Goal: Complete application form

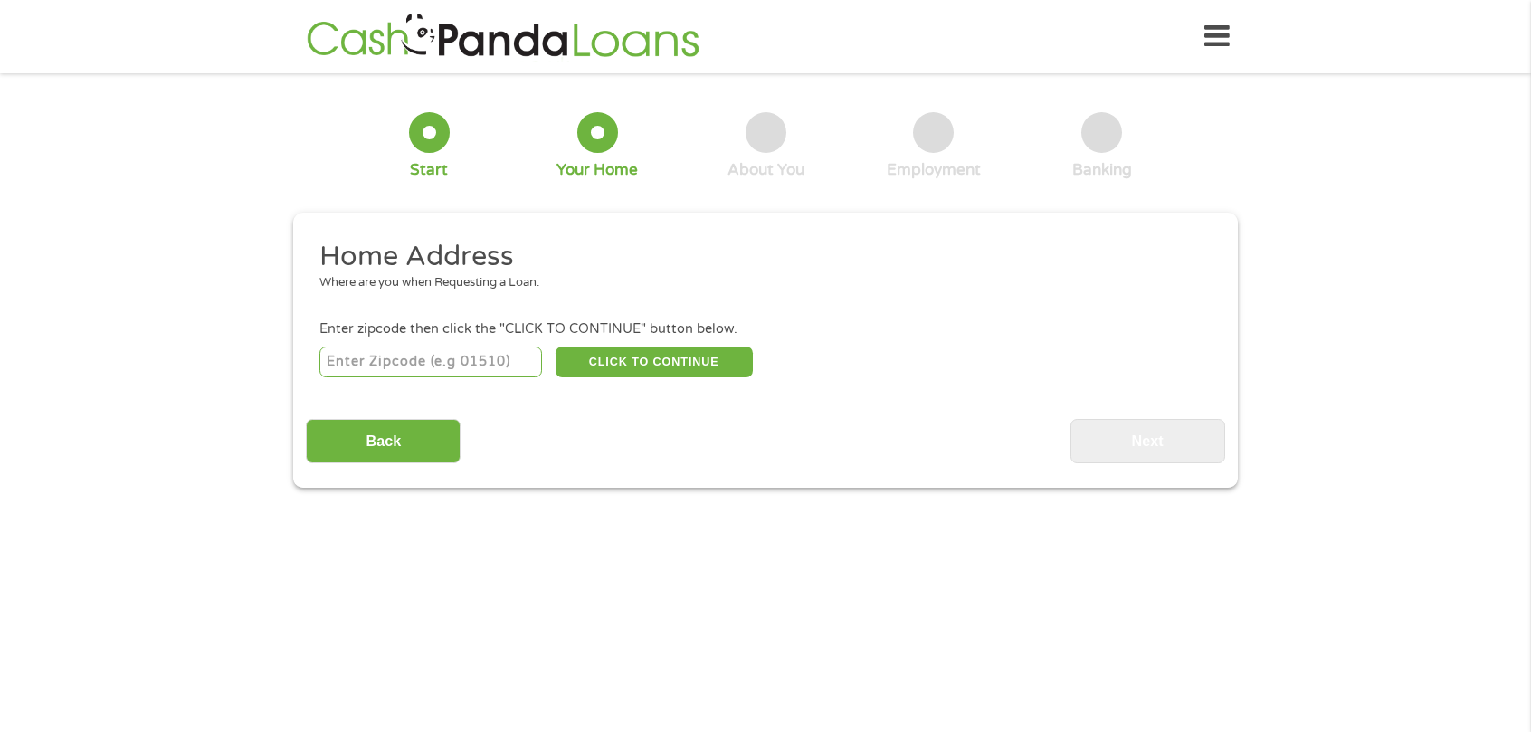
click at [405, 356] on input "number" at bounding box center [431, 362] width 224 height 31
type input "77642"
click at [663, 359] on button "CLICK TO CONTINUE" at bounding box center [654, 362] width 197 height 31
type input "77642"
type input "Port [PERSON_NAME]"
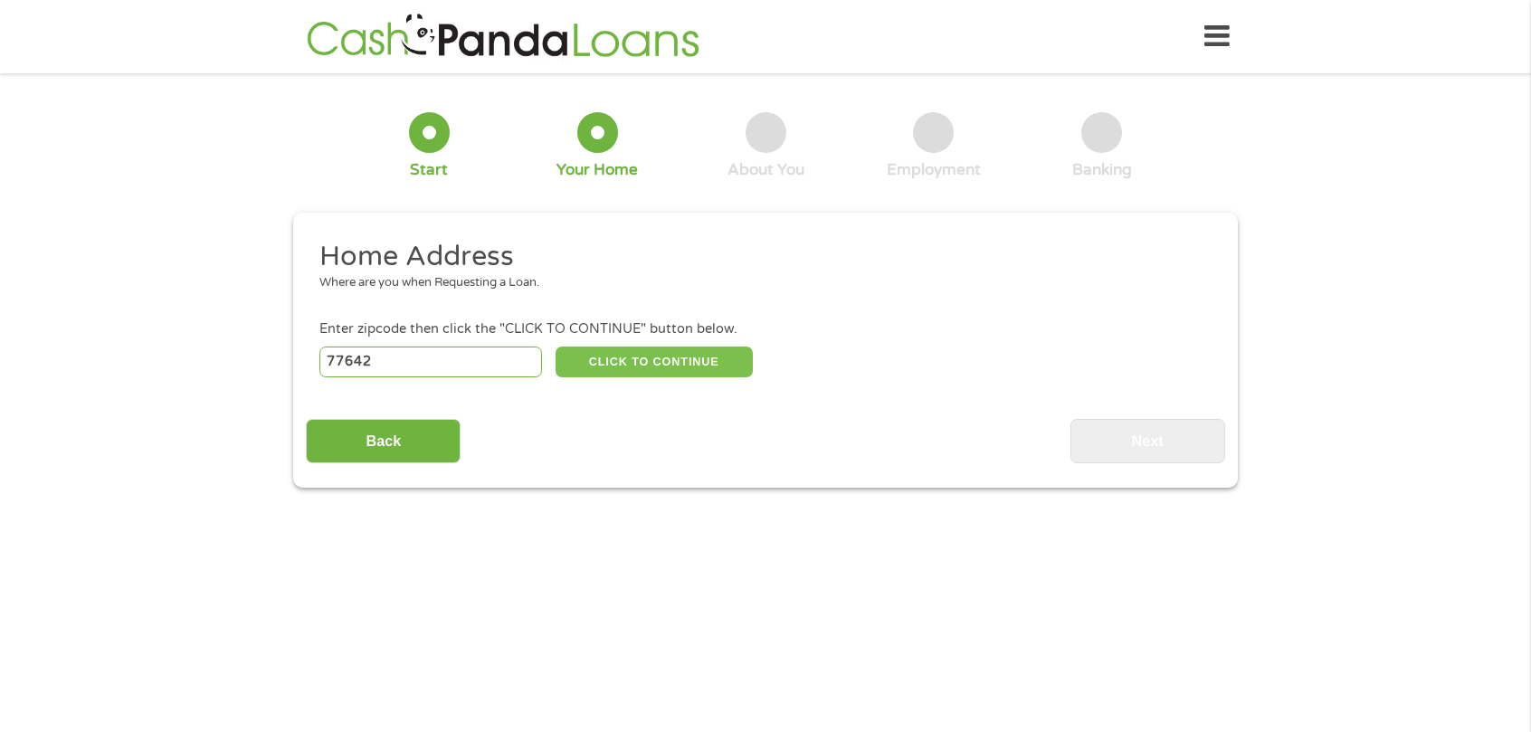
select select "[US_STATE]"
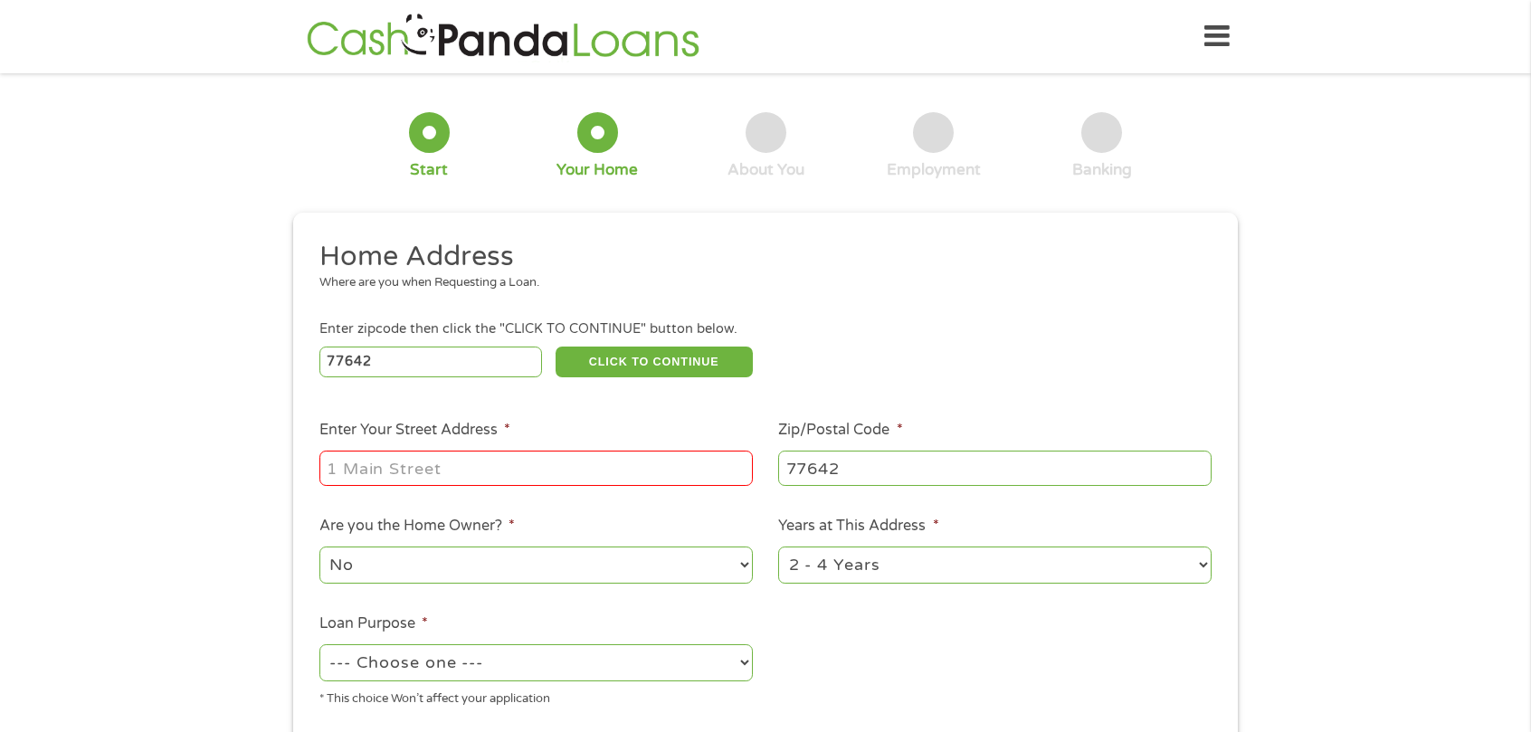
click at [474, 481] on input "Enter Your Street Address *" at bounding box center [536, 468] width 434 height 34
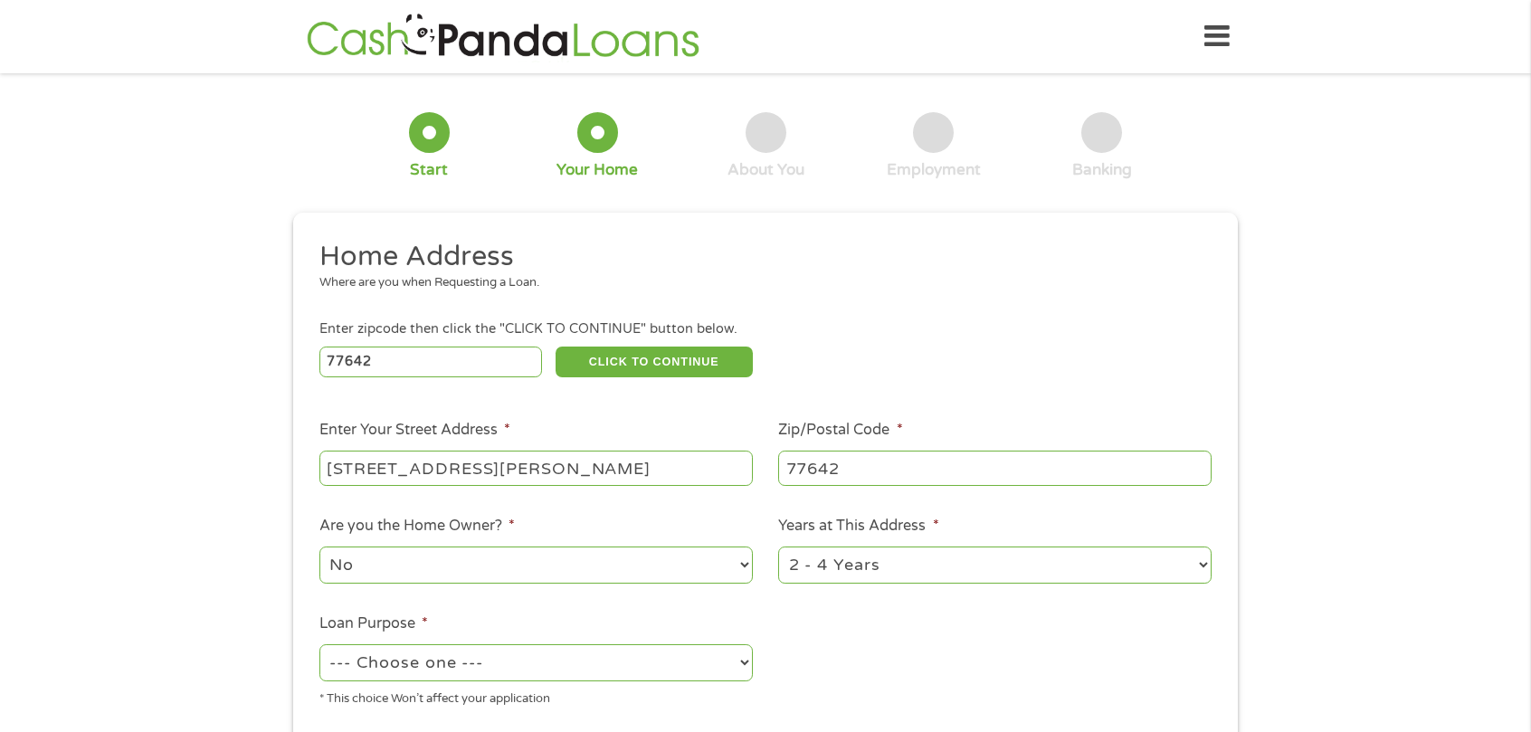
type input "[STREET_ADDRESS][PERSON_NAME]"
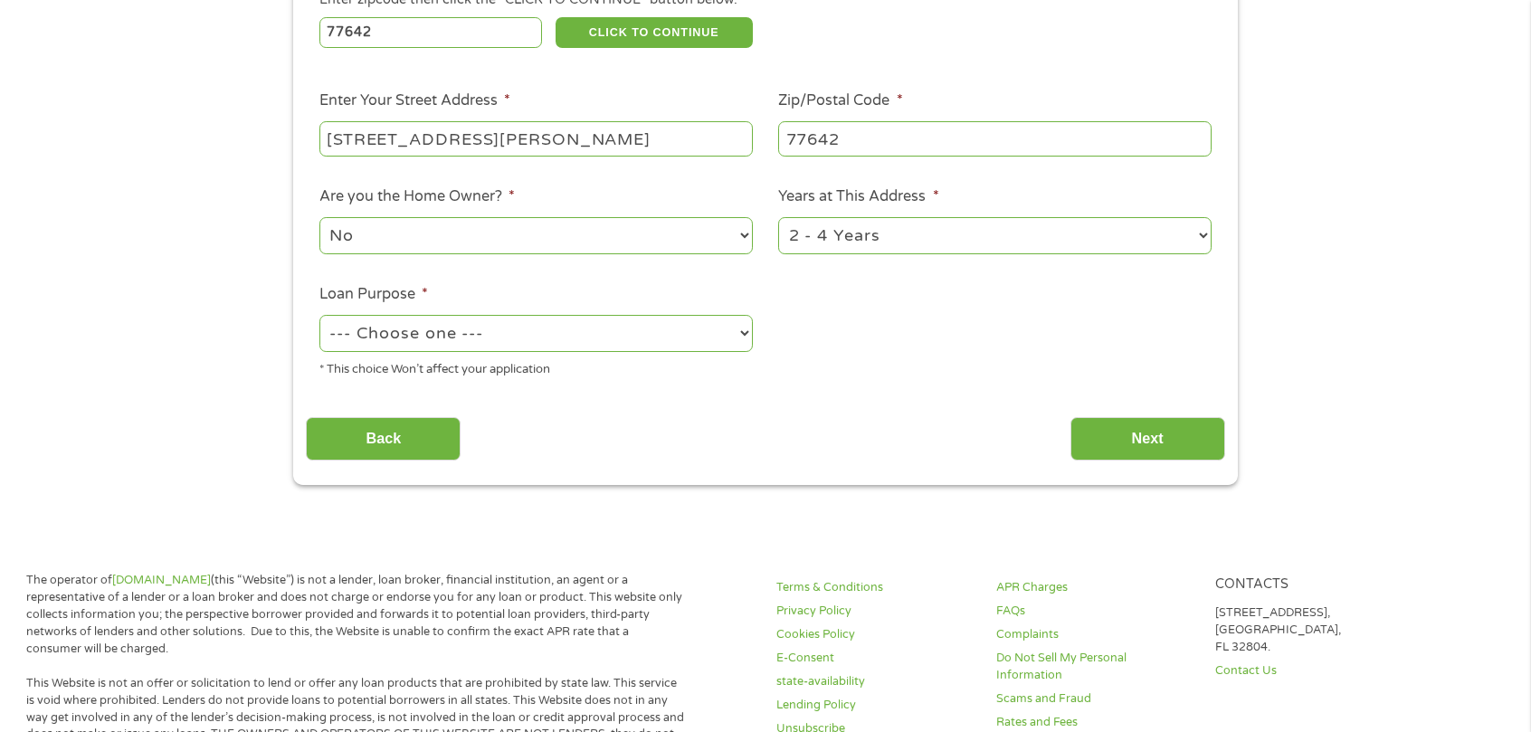
scroll to position [362, 0]
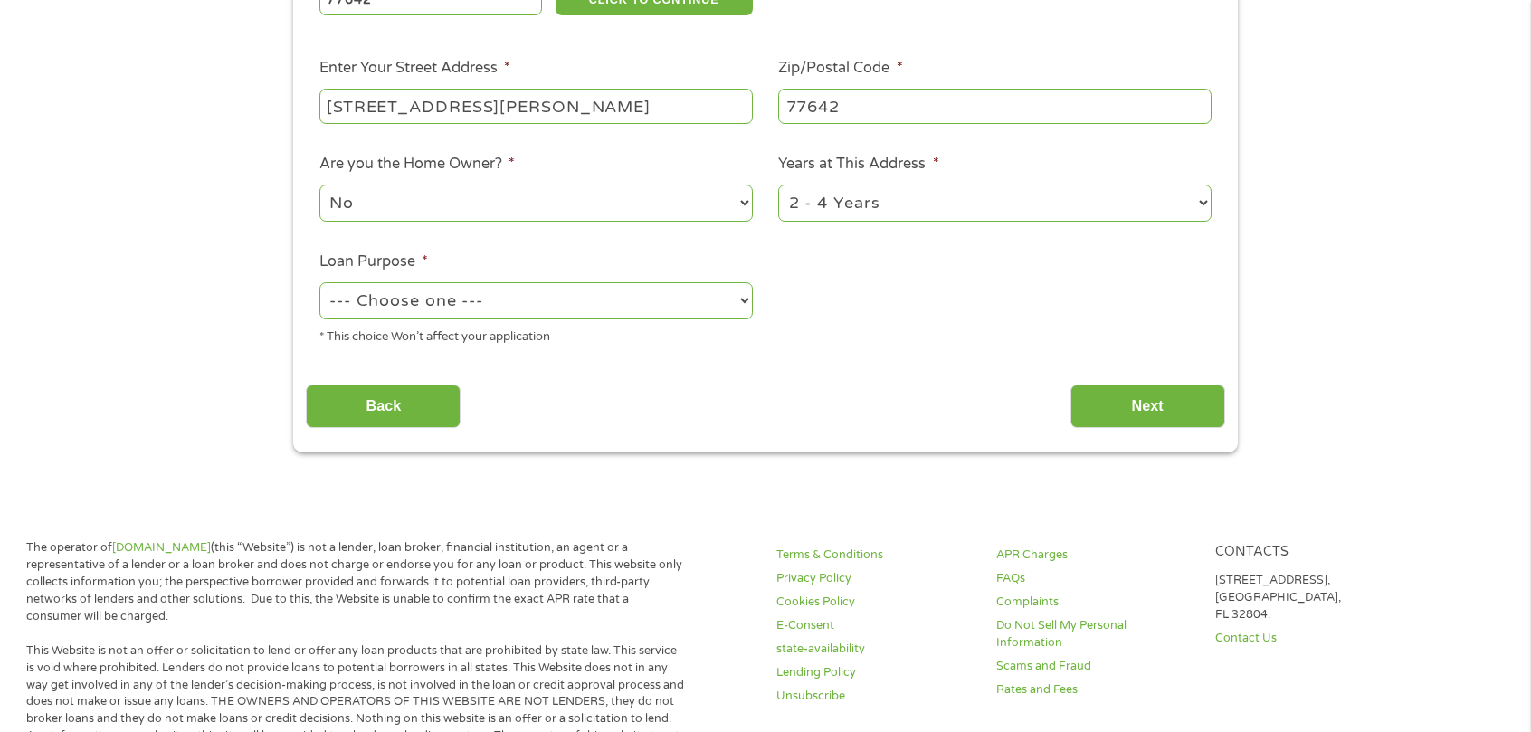
click at [502, 301] on select "--- Choose one --- Pay Bills Debt Consolidation Home Improvement Major Purchase…" at bounding box center [536, 300] width 434 height 37
select select "paybills"
click at [319, 283] on select "--- Choose one --- Pay Bills Debt Consolidation Home Improvement Major Purchase…" at bounding box center [536, 300] width 434 height 37
click at [739, 385] on div "Back Next" at bounding box center [765, 399] width 919 height 57
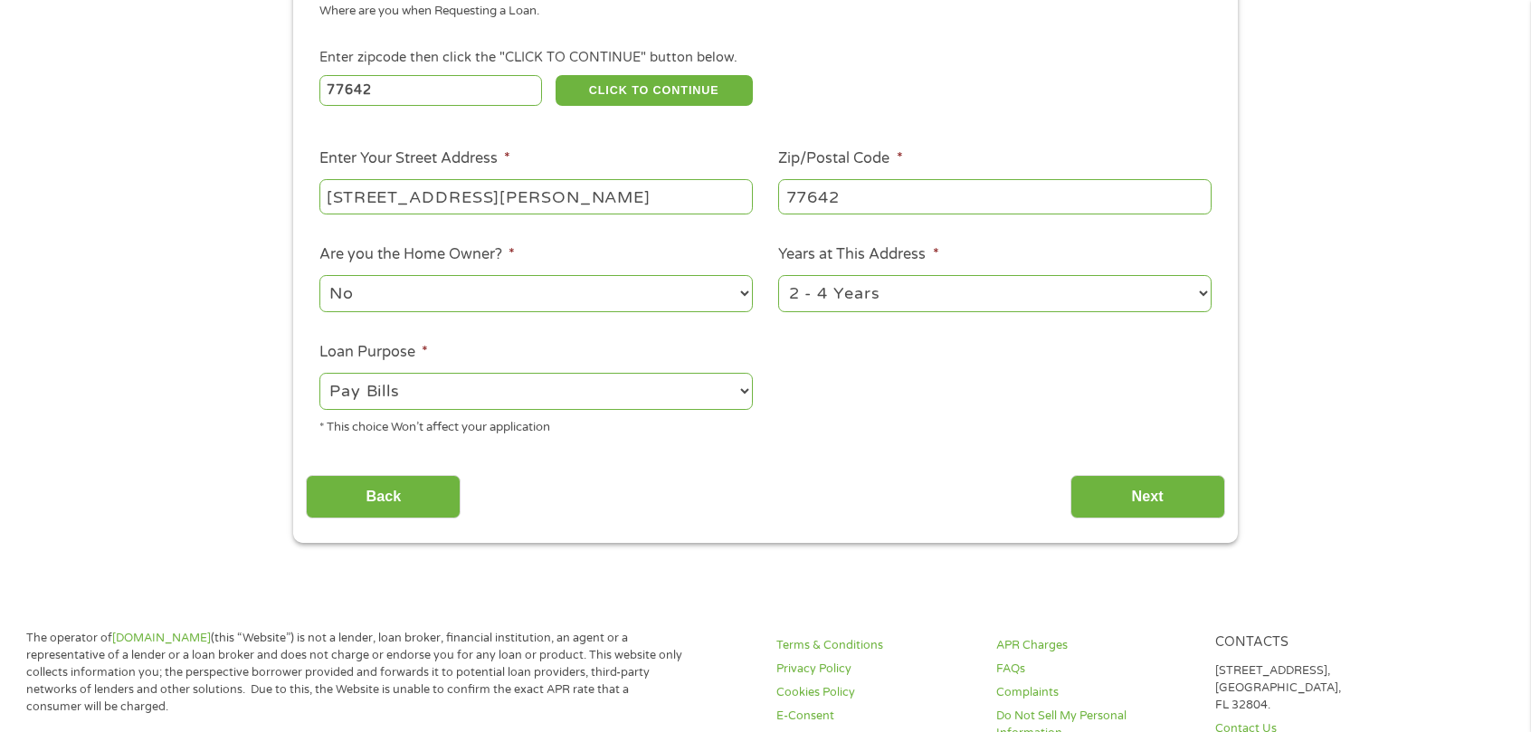
scroll to position [181, 0]
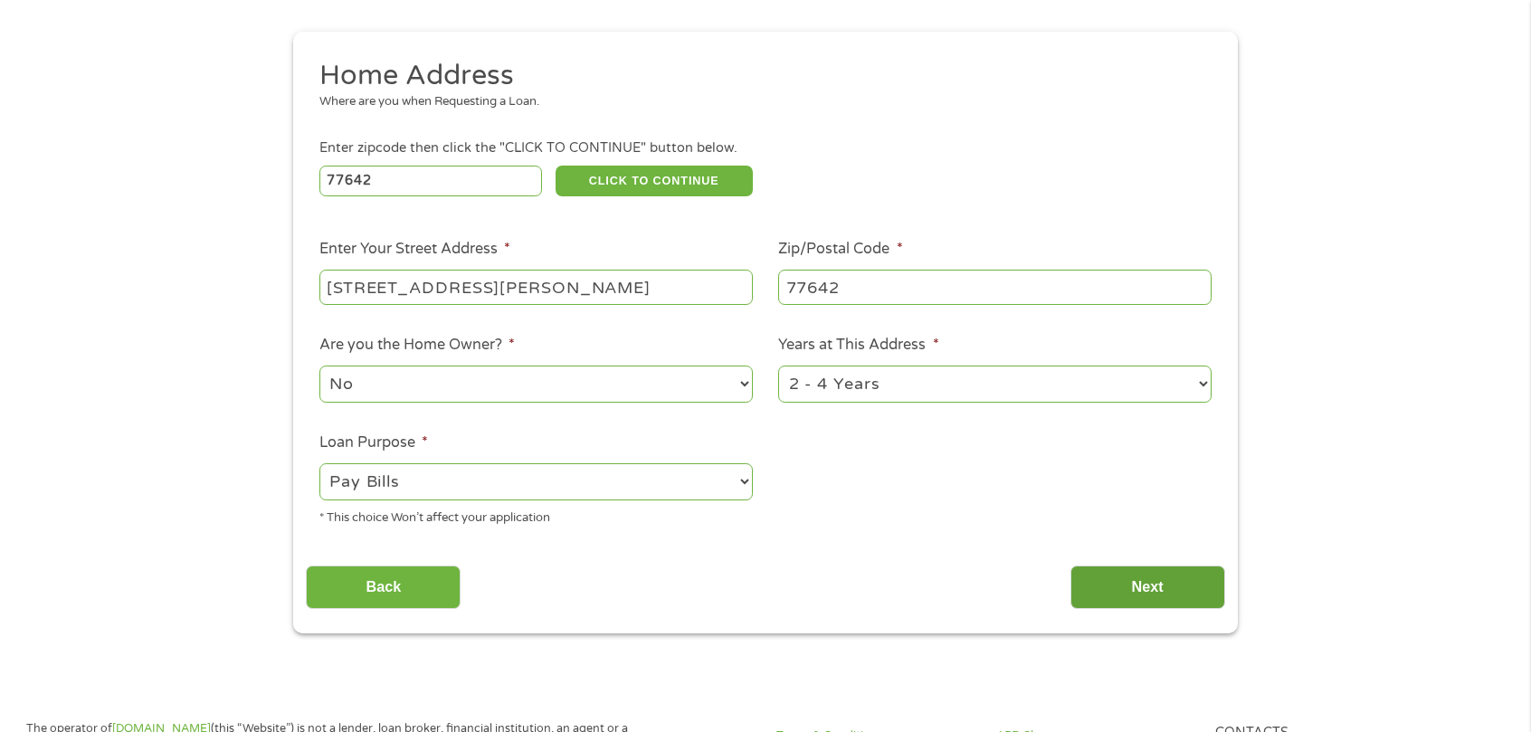
drag, startPoint x: 1178, startPoint y: 594, endPoint x: 1159, endPoint y: 602, distance: 20.7
click at [1177, 596] on input "Next" at bounding box center [1148, 588] width 155 height 44
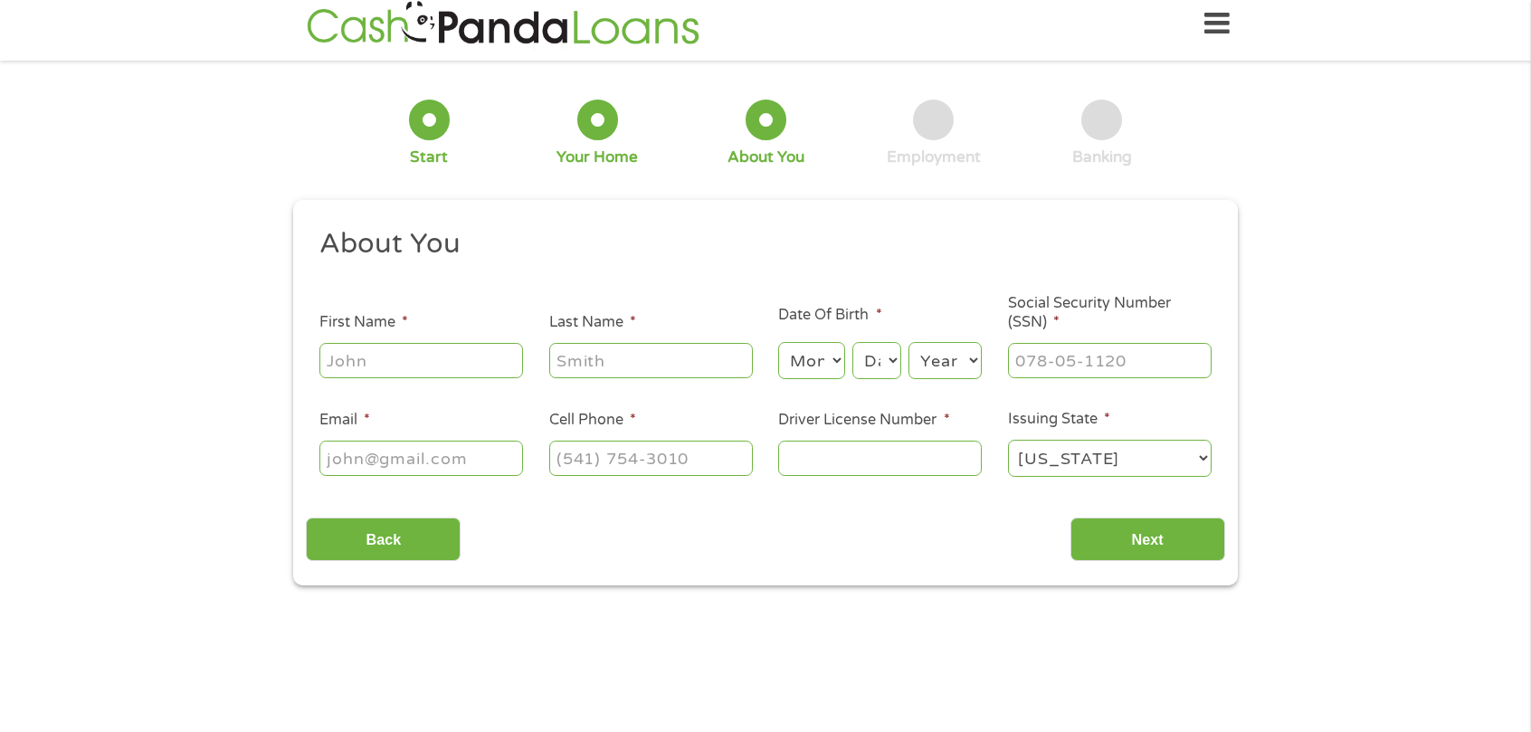
scroll to position [0, 0]
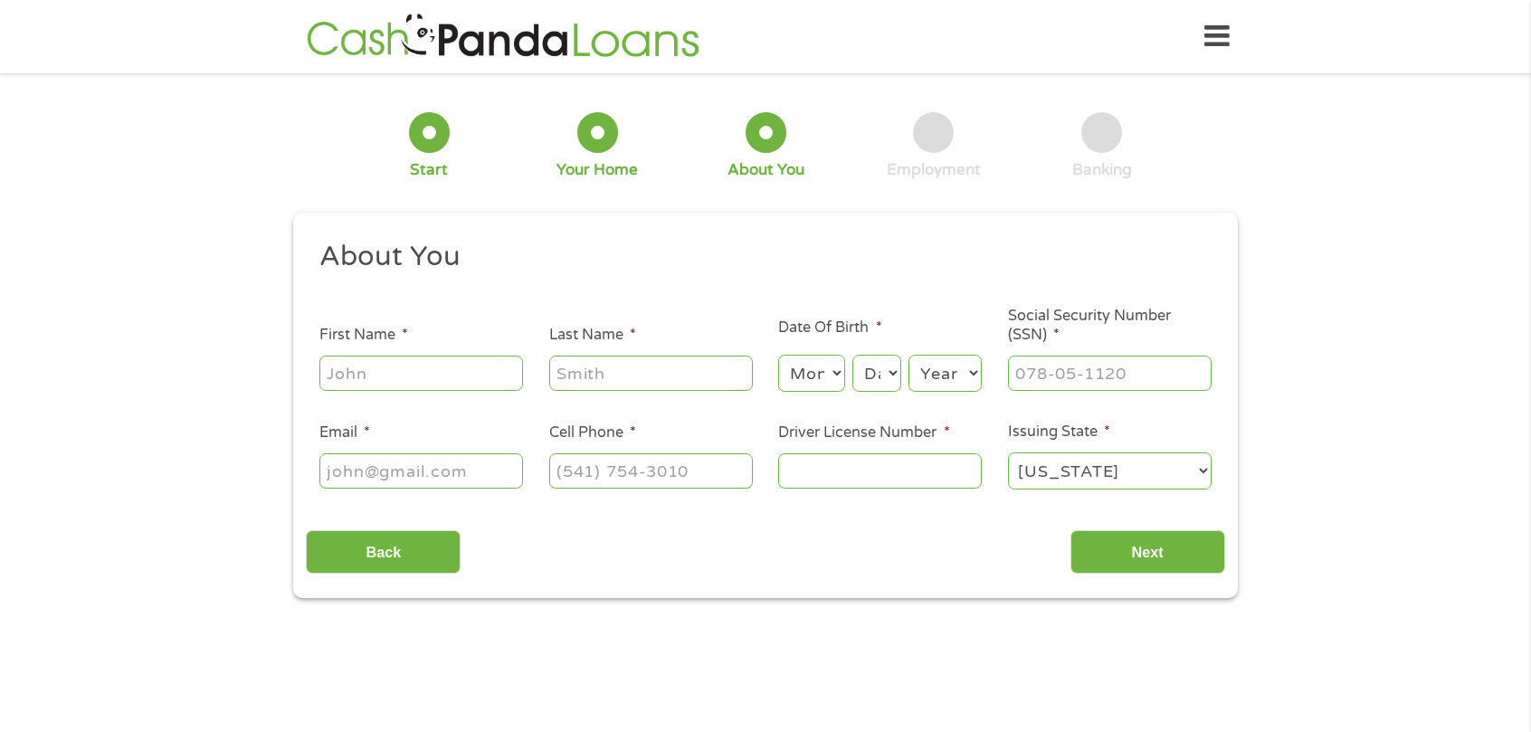
click at [374, 383] on input "First Name *" at bounding box center [421, 373] width 204 height 34
type input "a"
type input "[PERSON_NAME]"
click at [789, 366] on select "Month 1 2 3 4 5 6 7 8 9 10 11 12" at bounding box center [811, 373] width 66 height 37
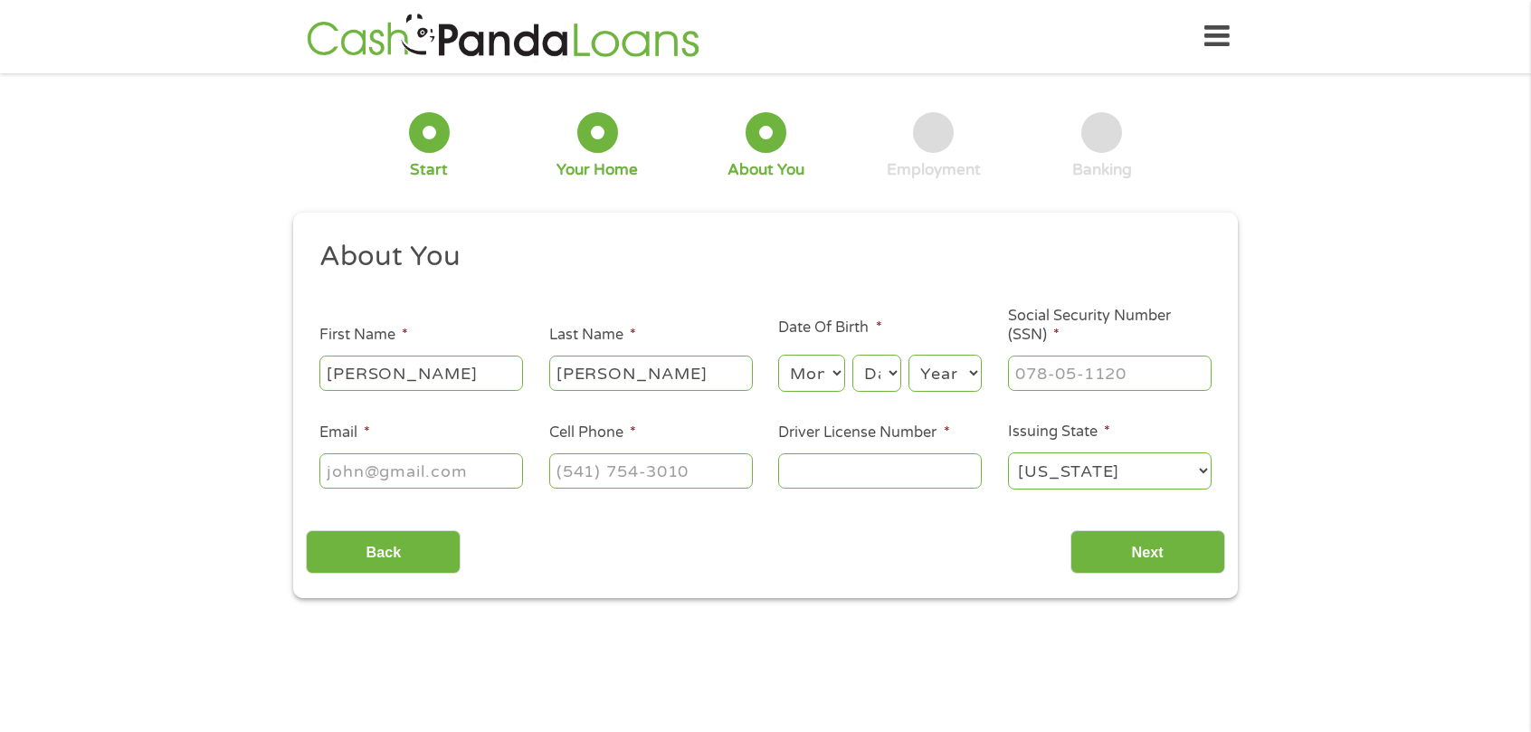
select select "6"
click at [778, 356] on select "Month 1 2 3 4 5 6 7 8 9 10 11 12" at bounding box center [811, 373] width 66 height 37
click at [883, 383] on select "Day 1 2 3 4 5 6 7 8 9 10 11 12 13 14 15 16 17 18 19 20 21 22 23 24 25 26 27 28 …" at bounding box center [877, 373] width 49 height 37
select select "23"
click at [853, 356] on select "Day 1 2 3 4 5 6 7 8 9 10 11 12 13 14 15 16 17 18 19 20 21 22 23 24 25 26 27 28 …" at bounding box center [877, 373] width 49 height 37
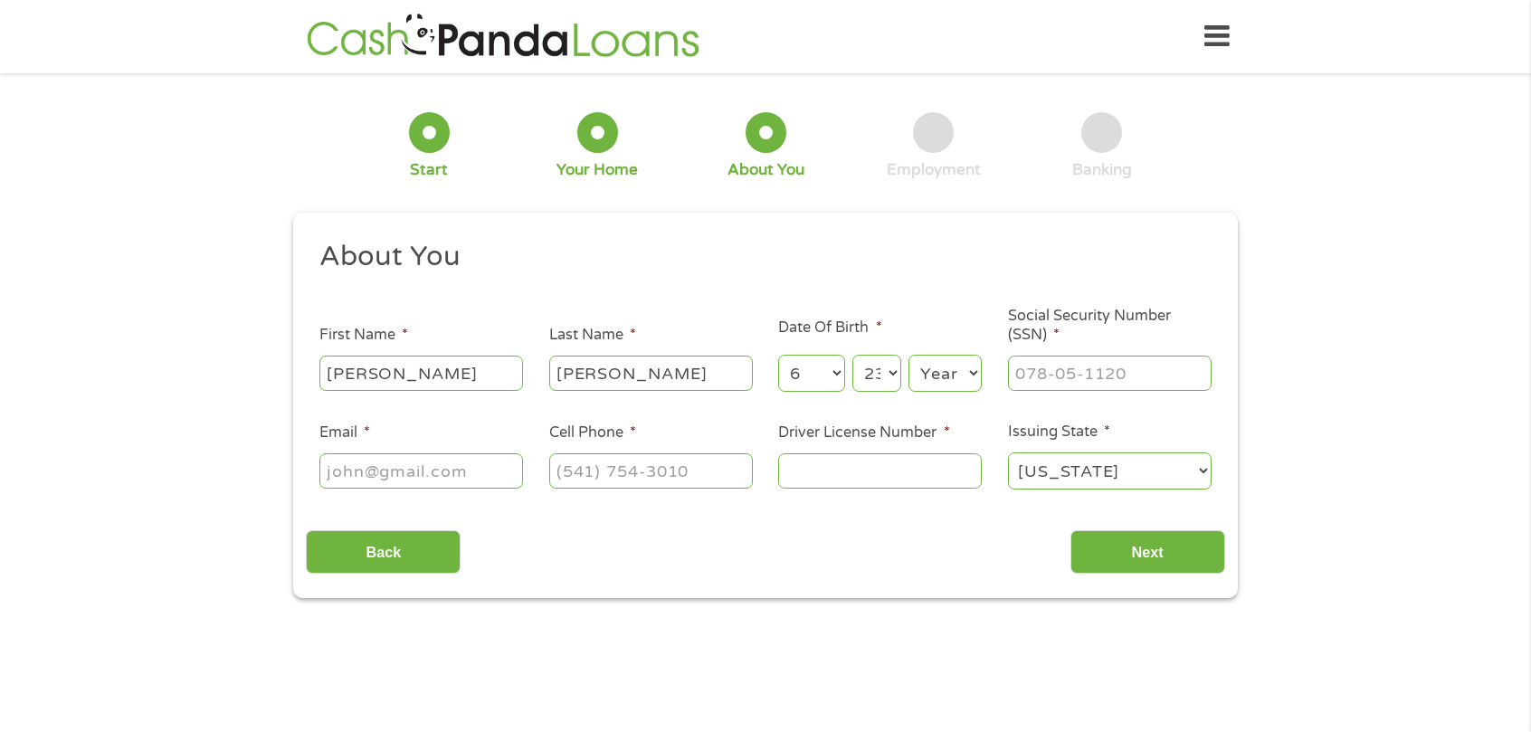
click at [939, 367] on select "Year [DATE] 2006 2005 2004 2003 2002 2001 2000 1999 1998 1997 1996 1995 1994 19…" at bounding box center [945, 373] width 73 height 37
select select "1986"
click at [909, 356] on select "Year [DATE] 2006 2005 2004 2003 2002 2001 2000 1999 1998 1997 1996 1995 1994 19…" at bounding box center [945, 373] width 73 height 37
click at [1094, 369] on input "___-__-____" at bounding box center [1110, 373] width 204 height 34
type input "466-77-7160"
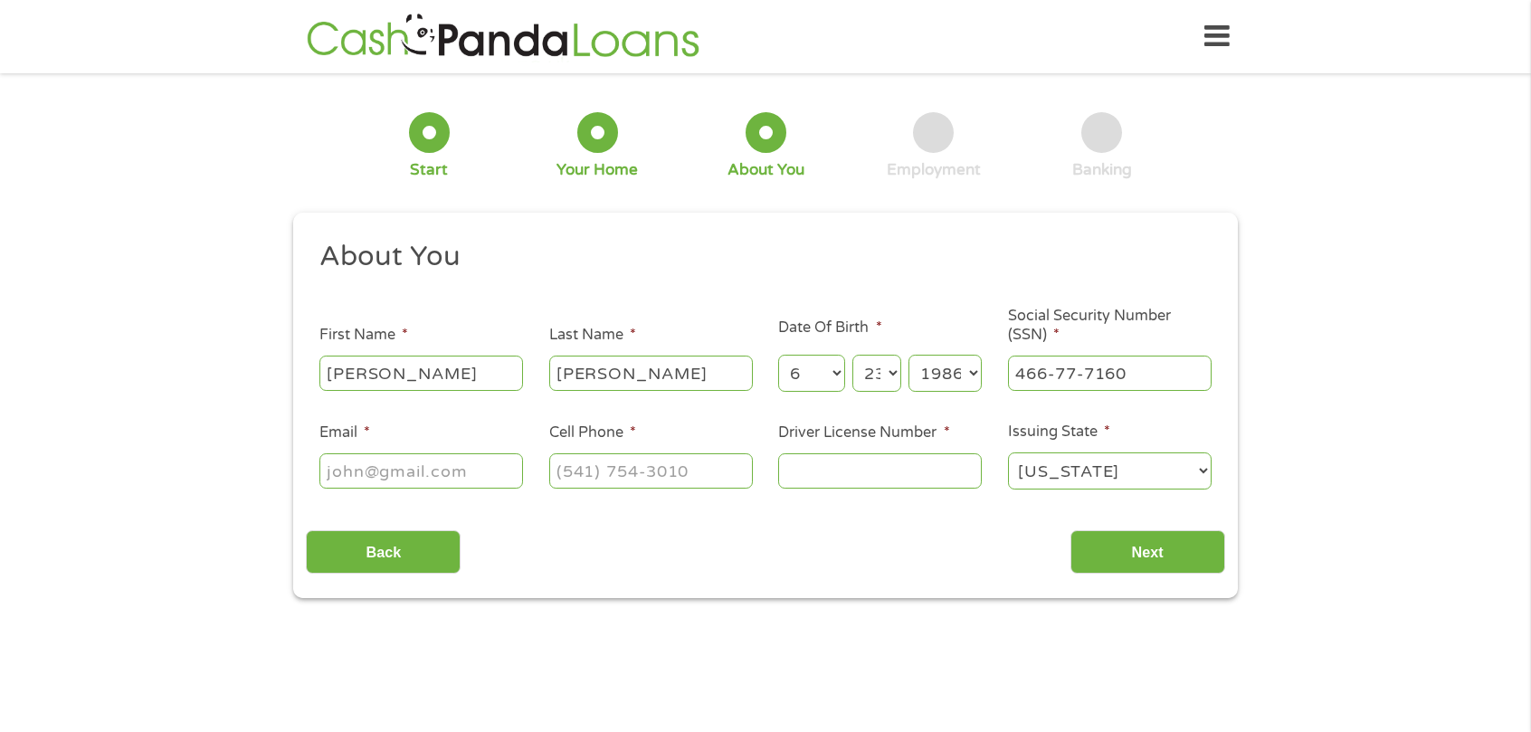
click at [375, 458] on input "Email *" at bounding box center [421, 470] width 204 height 34
type input "[EMAIL_ADDRESS][DOMAIN_NAME]"
type input "[PHONE_NUMBER]"
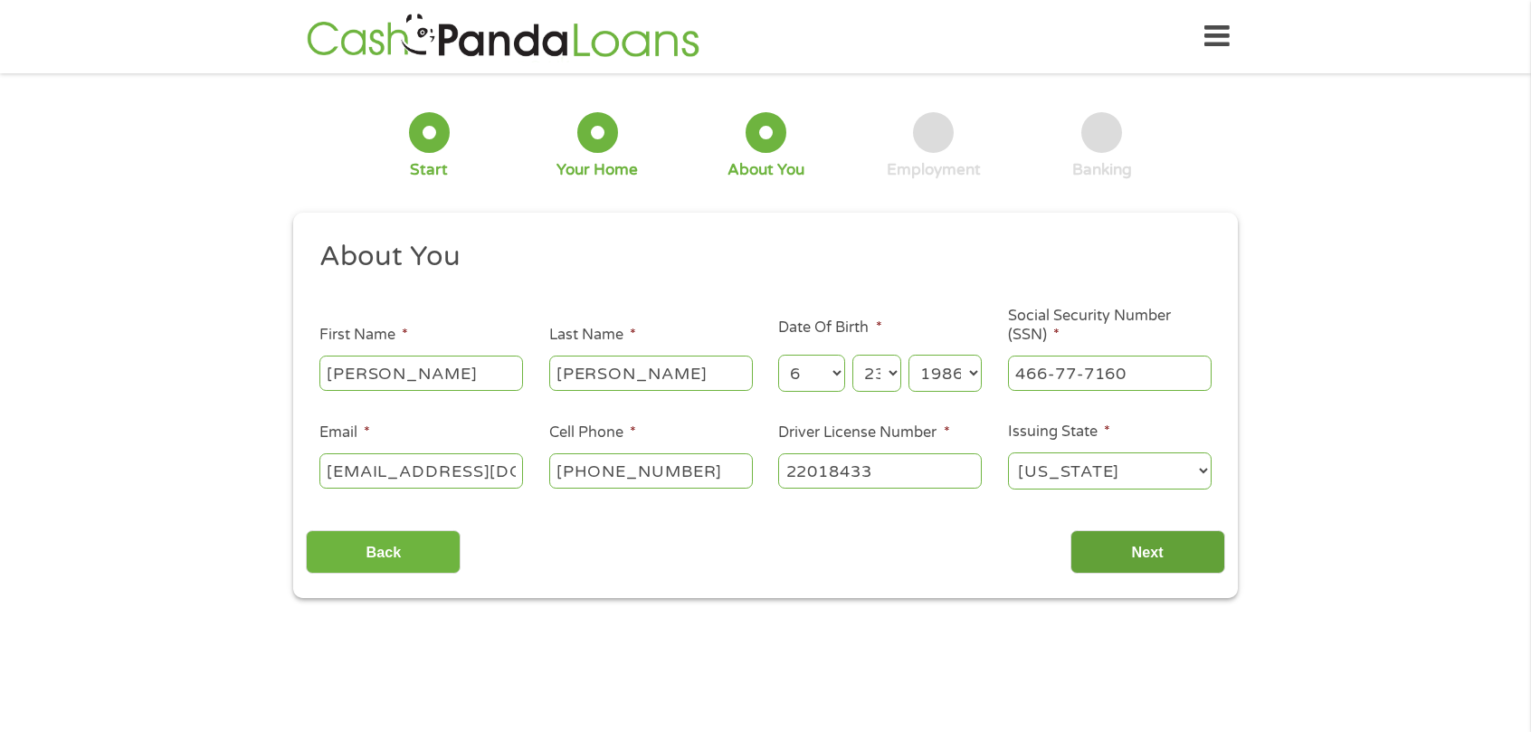
type input "22018433"
click at [1101, 554] on input "Next" at bounding box center [1148, 552] width 155 height 44
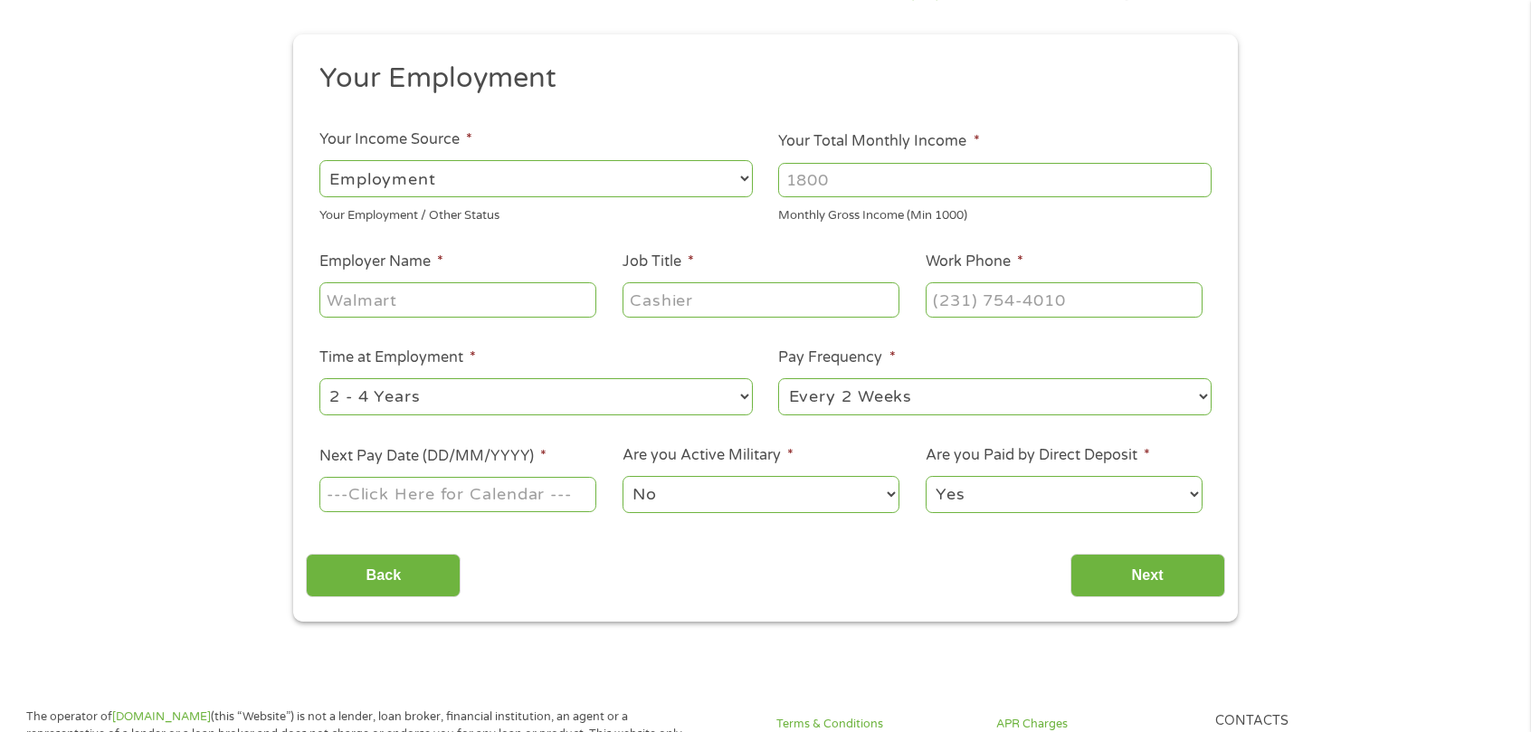
scroll to position [181, 0]
click at [851, 181] on input "Your Total Monthly Income *" at bounding box center [995, 177] width 434 height 34
type input "2800"
click at [141, 326] on div "1 Start 2 Your Home 3 About You 4 Employment 5 Banking 6 This field is hidden w…" at bounding box center [765, 262] width 1531 height 714
click at [348, 310] on input "Employer Name *" at bounding box center [457, 297] width 277 height 34
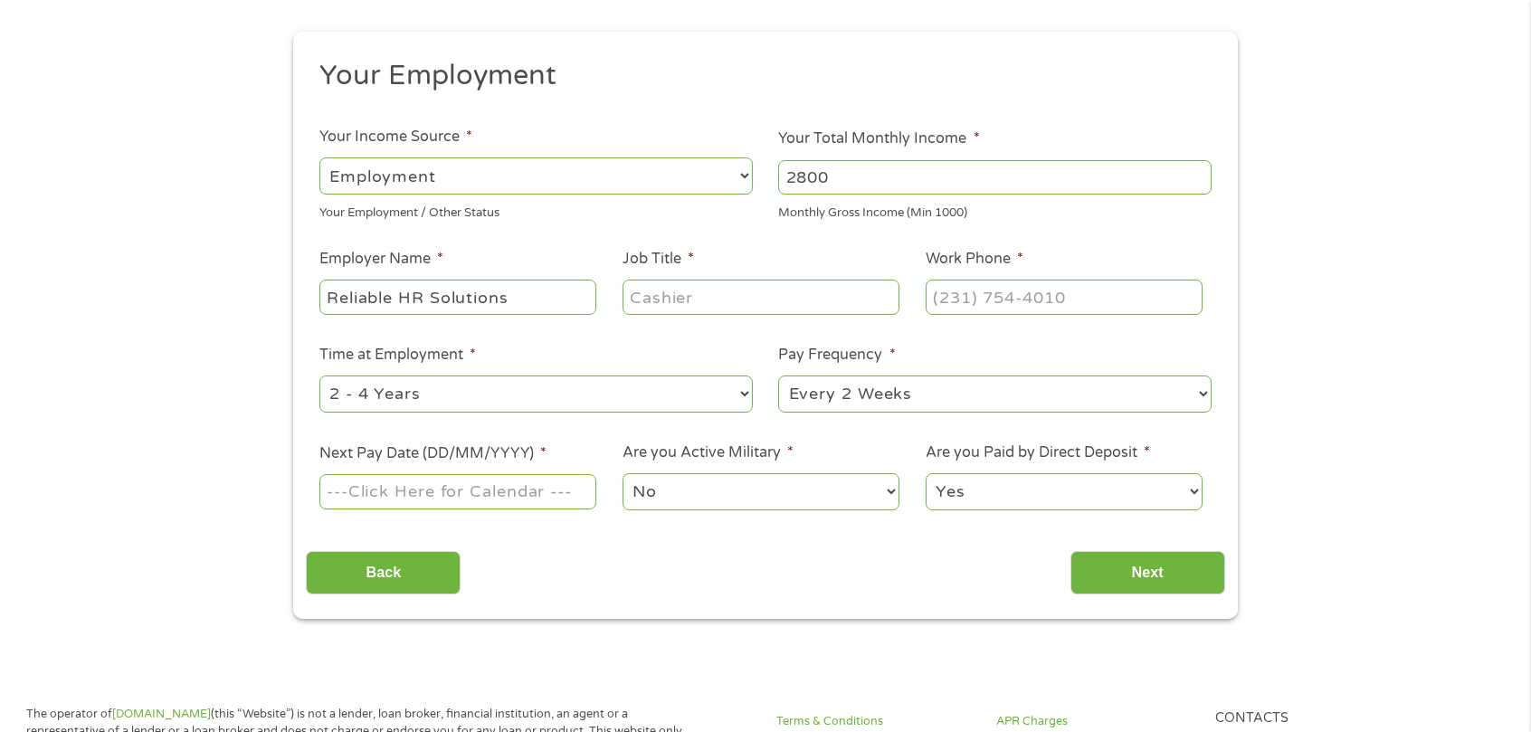
type input "Reliable HR Solutions"
click at [733, 309] on input "Job Title *" at bounding box center [761, 297] width 277 height 34
type input "Regional Manager"
type input "[PHONE_NUMBER]"
drag, startPoint x: 509, startPoint y: 380, endPoint x: 496, endPoint y: 384, distance: 13.2
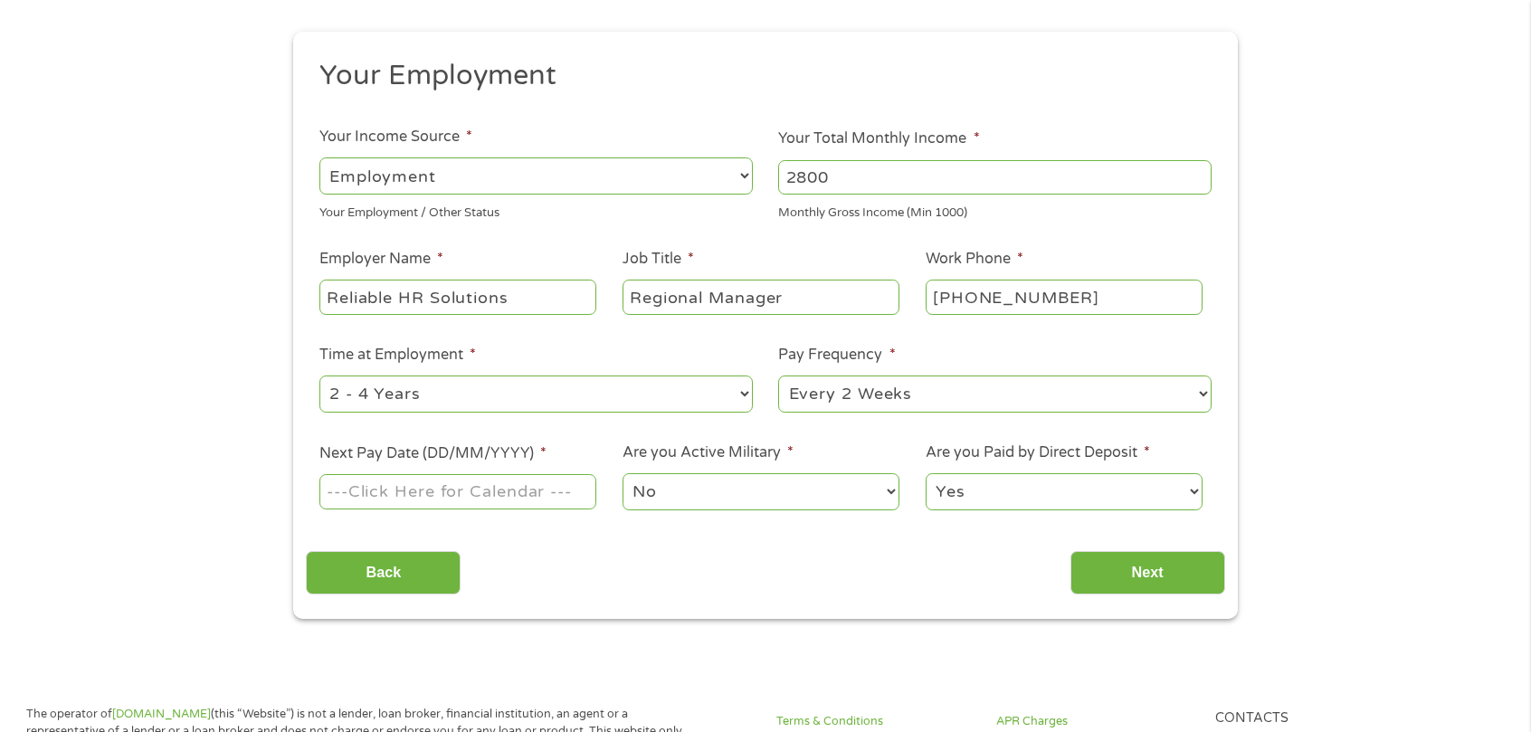
click at [509, 380] on select "--- Choose one --- 1 Year or less 1 - 2 Years 2 - 4 Years Over 4 Years" at bounding box center [536, 394] width 434 height 37
select select "60months"
click at [319, 376] on select "--- Choose one --- 1 Year or less 1 - 2 Years 2 - 4 Years Over 4 Years" at bounding box center [536, 394] width 434 height 37
click at [183, 508] on div "1 Start 2 Your Home 3 About You 4 Employment 5 Banking 6 This field is hidden w…" at bounding box center [765, 262] width 1531 height 714
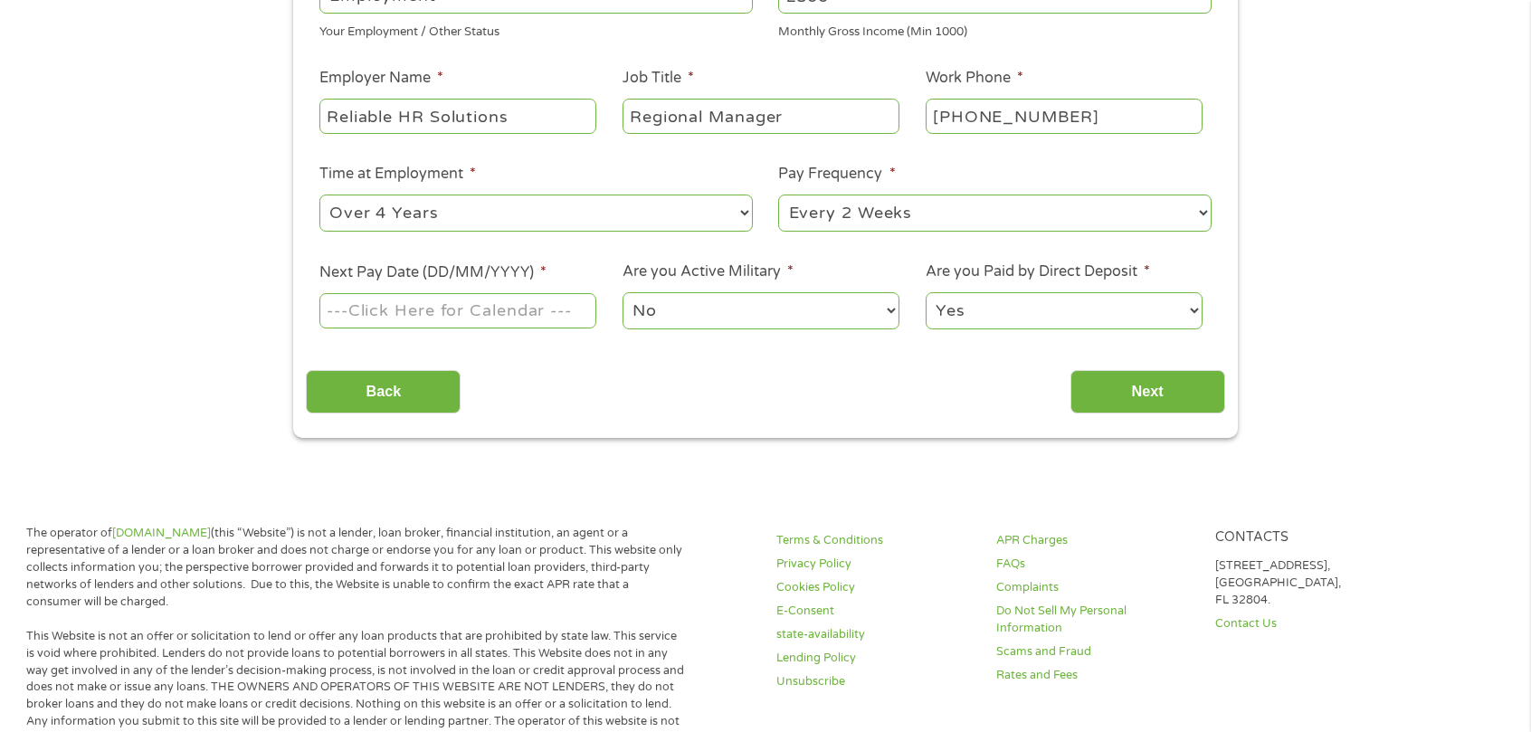
click at [420, 327] on input "Next Pay Date (DD/MM/YYYY) *" at bounding box center [457, 310] width 277 height 34
click at [464, 309] on input "Next Pay Date (DD/MM/YYYY) *" at bounding box center [457, 310] width 277 height 34
click at [514, 263] on label "Next Pay Date (DD/MM/YYYY) *" at bounding box center [432, 272] width 227 height 19
click at [514, 293] on input "Next Pay Date (DD/MM/YYYY) *" at bounding box center [457, 310] width 277 height 34
click at [457, 316] on input "Next Pay Date (DD/MM/YYYY) *" at bounding box center [457, 310] width 277 height 34
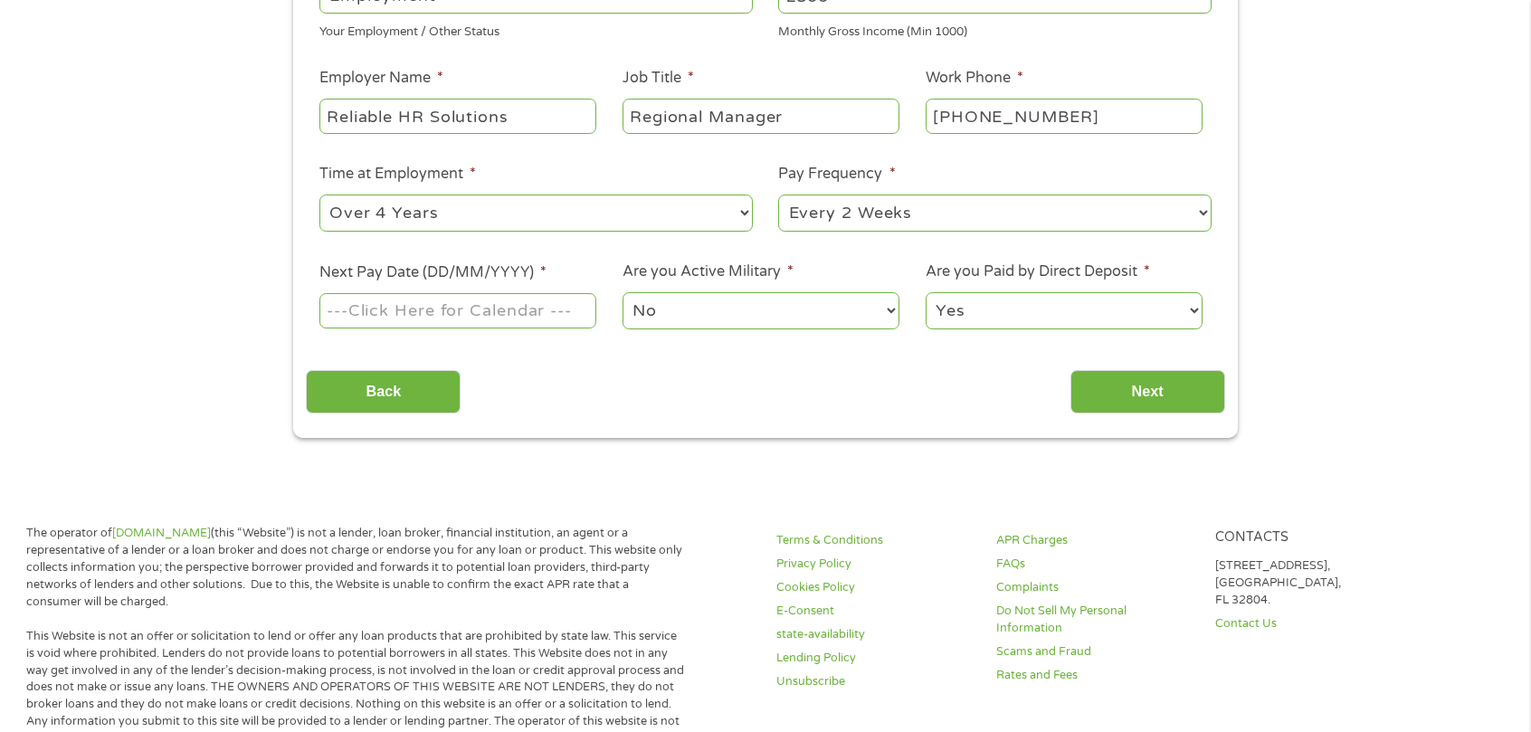
click at [458, 318] on input "Next Pay Date (DD/MM/YYYY) *" at bounding box center [457, 310] width 277 height 34
click at [337, 318] on input "Next Pay Date (DD/MM/YYYY) *" at bounding box center [457, 310] width 277 height 34
click at [453, 312] on input "Next Pay Date (DD/MM/YYYY) *" at bounding box center [457, 310] width 277 height 34
type input "[DATE]"
click at [700, 379] on div "Back Next" at bounding box center [765, 385] width 919 height 57
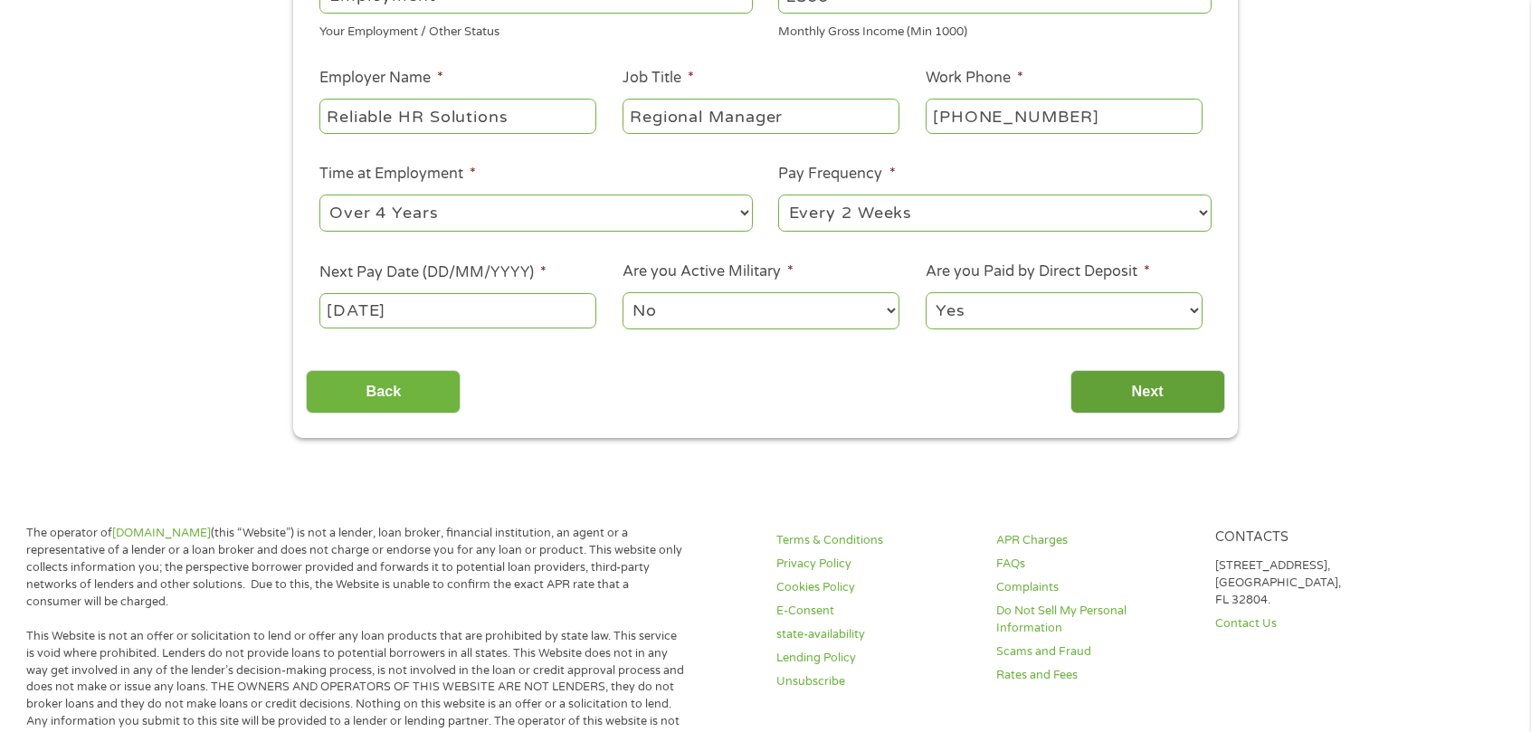
click at [1148, 383] on input "Next" at bounding box center [1148, 392] width 155 height 44
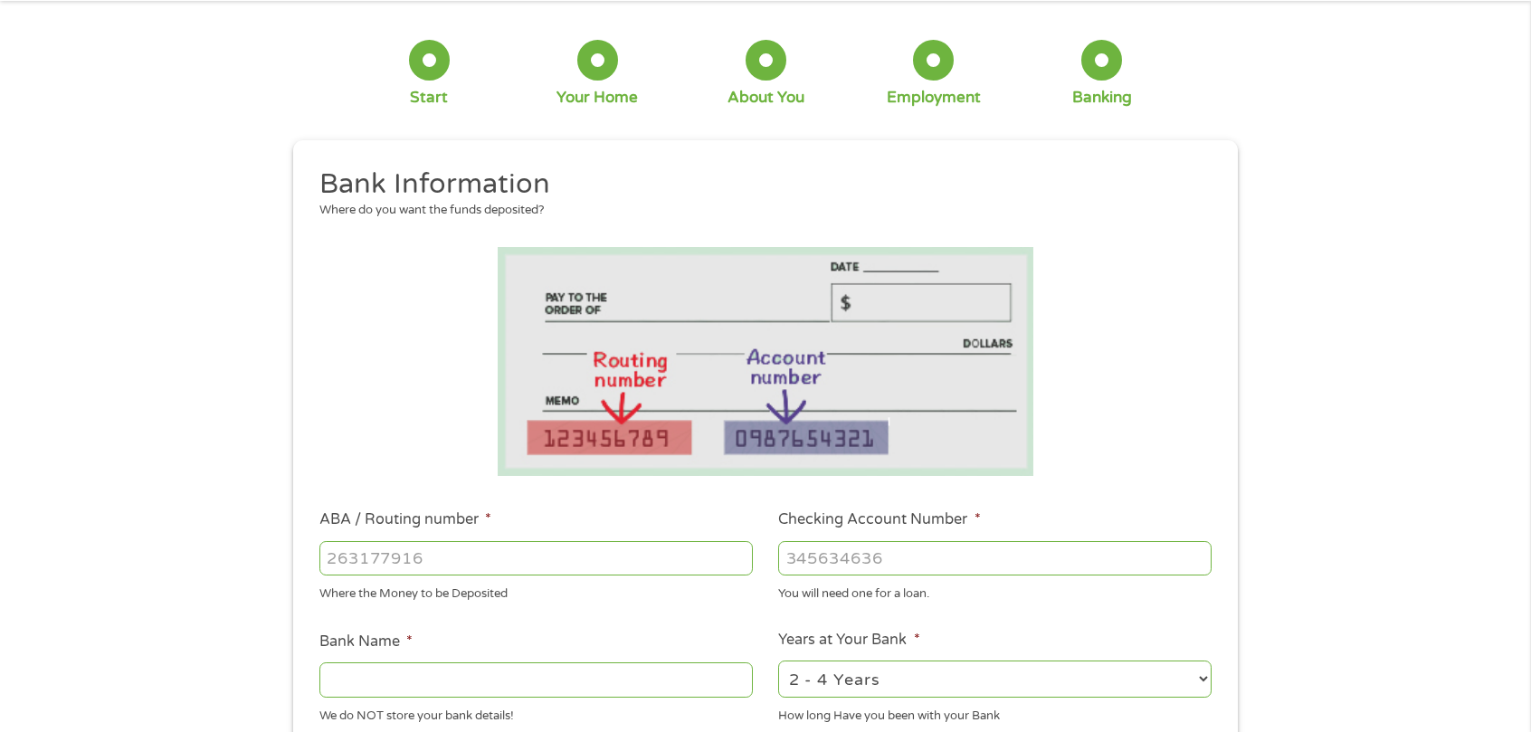
scroll to position [181, 0]
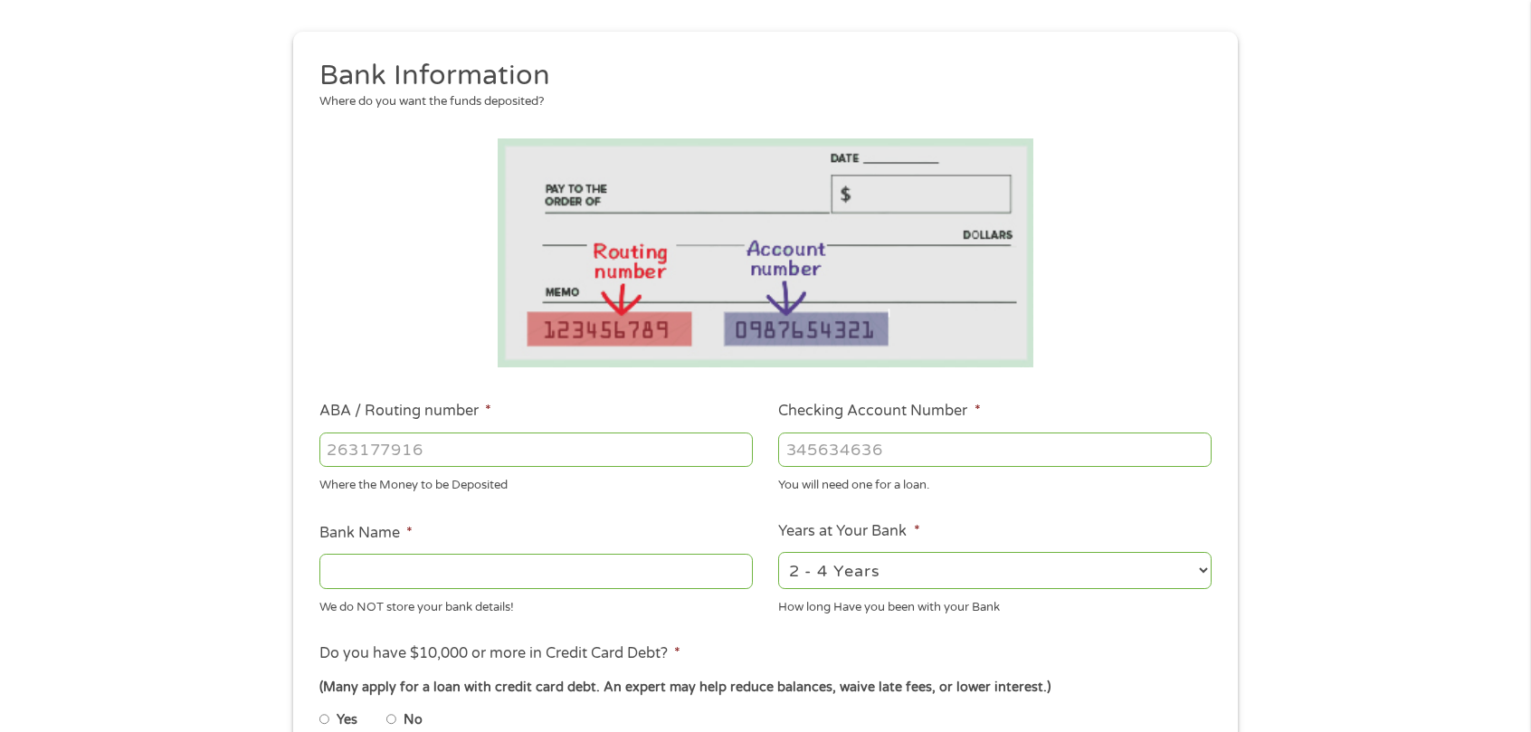
click at [387, 464] on input "ABA / Routing number *" at bounding box center [536, 450] width 434 height 34
type input "031100649"
type input "DISCOVER BANK"
type input "031100649"
click at [903, 473] on div "You will need one for a loan." at bounding box center [995, 483] width 434 height 24
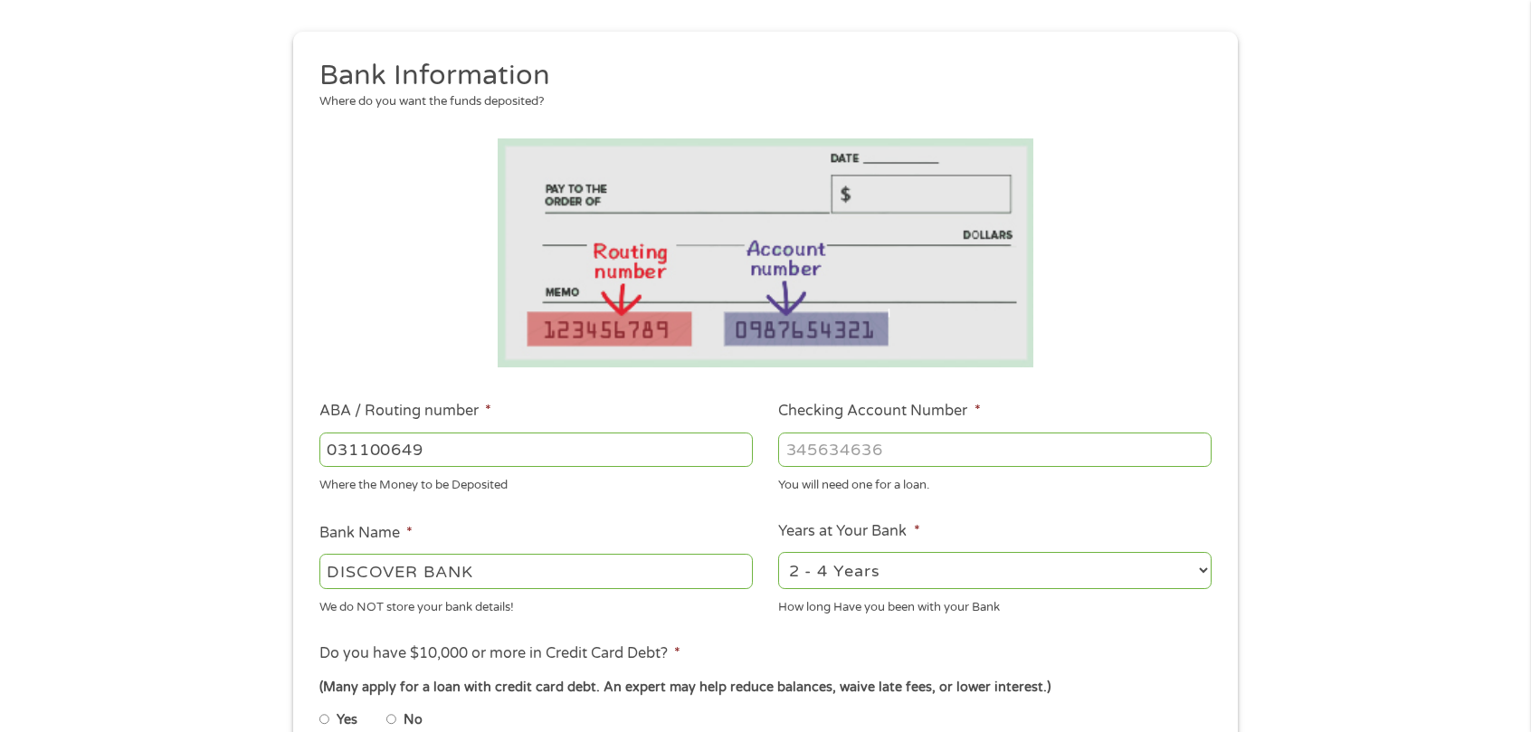
click at [903, 456] on input "Checking Account Number *" at bounding box center [995, 450] width 434 height 34
type input "7065411161"
click at [1063, 531] on li "Years at Your Bank * 2 - 4 Years 6 - 12 Months 1 - 2 Years Over 4 Years How lon…" at bounding box center [996, 568] width 460 height 96
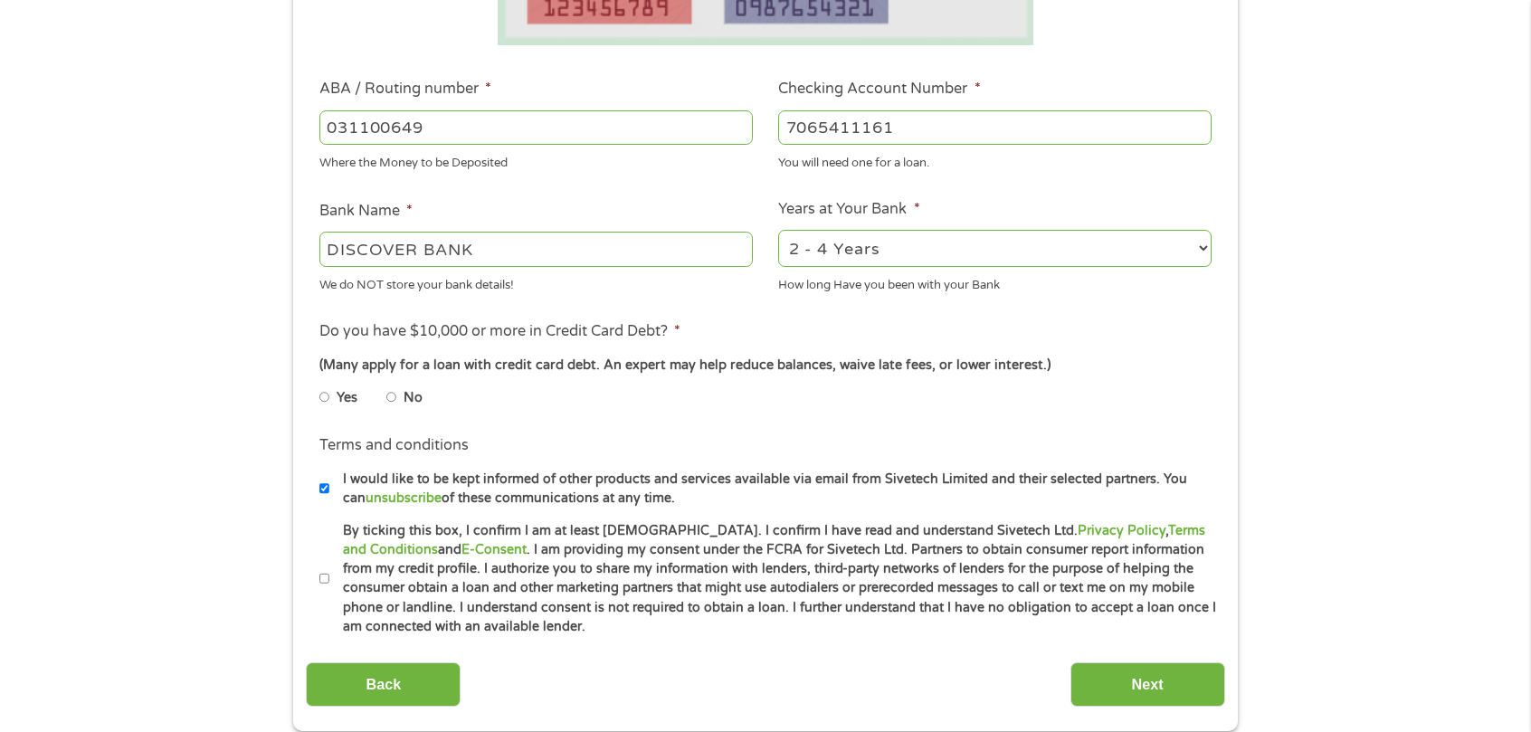
scroll to position [543, 0]
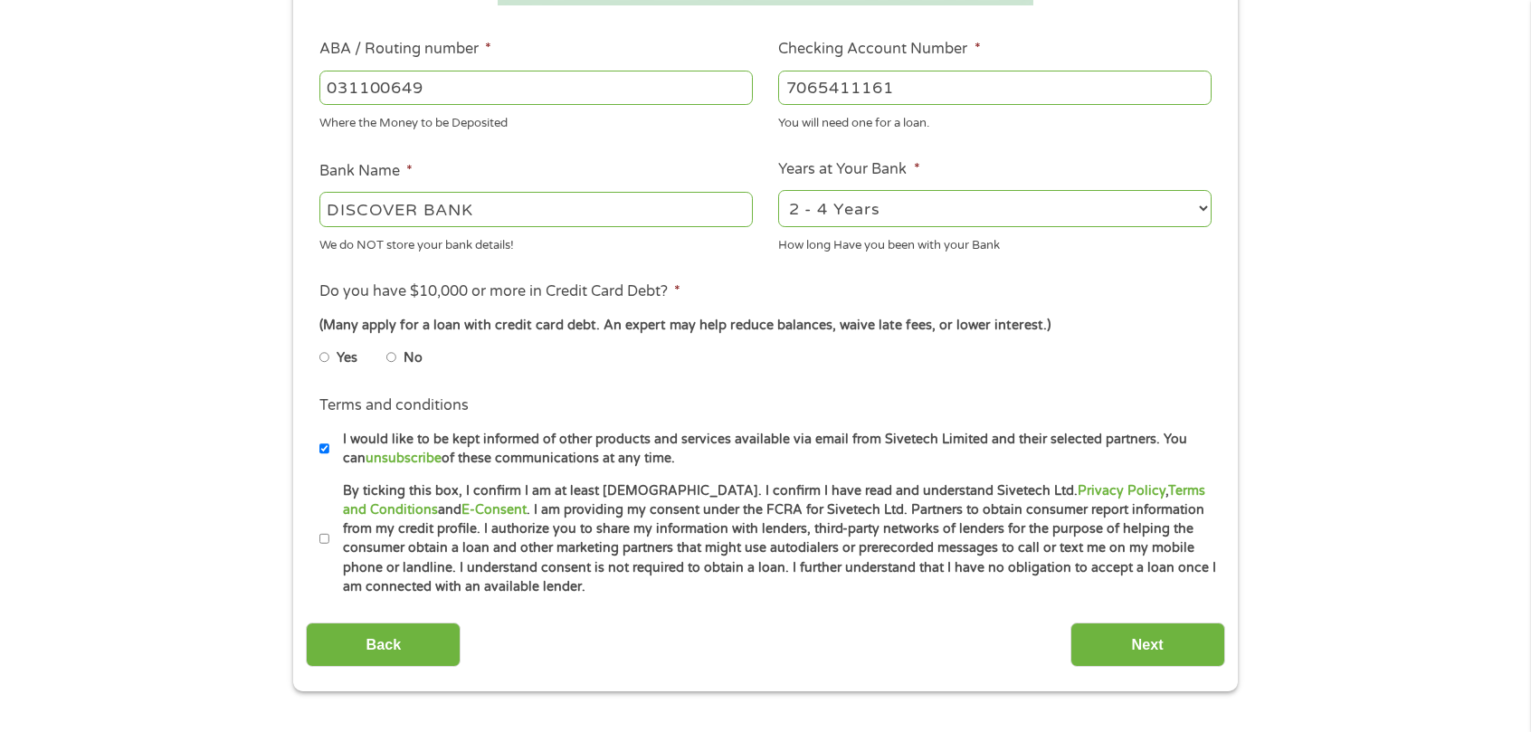
click at [402, 361] on li "No" at bounding box center [418, 357] width 65 height 35
click at [396, 358] on li "No" at bounding box center [418, 357] width 65 height 35
click at [391, 356] on input "No" at bounding box center [391, 357] width 11 height 29
radio input "true"
click at [322, 541] on input "By ticking this box, I confirm I am at least [DEMOGRAPHIC_DATA]. I confirm I ha…" at bounding box center [324, 539] width 11 height 29
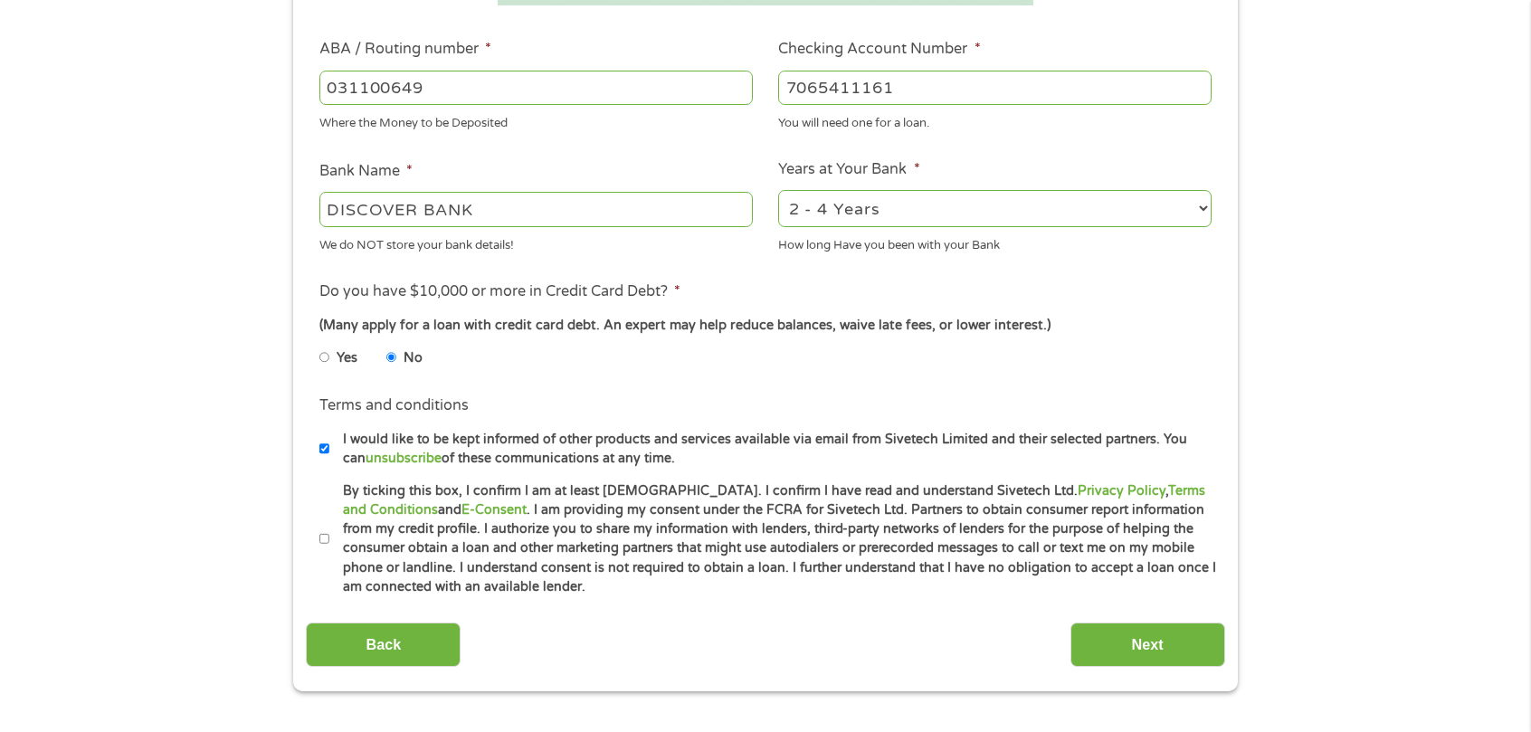
checkbox input "true"
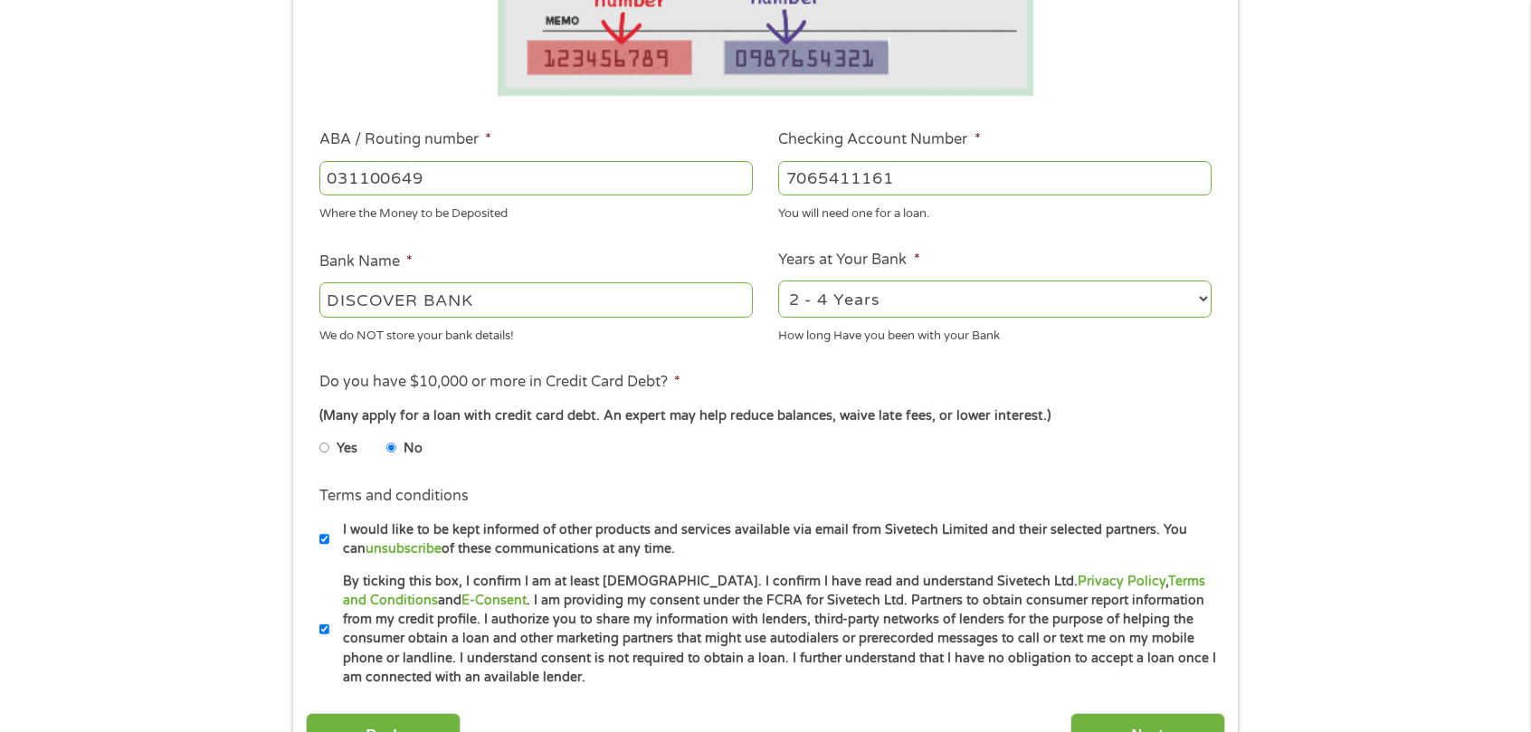
click at [950, 300] on select "2 - 4 Years 6 - 12 Months 1 - 2 Years Over 4 Years" at bounding box center [995, 299] width 434 height 37
select select "24months"
click at [778, 281] on select "2 - 4 Years 6 - 12 Months 1 - 2 Years Over 4 Years" at bounding box center [995, 299] width 434 height 37
click at [1081, 438] on div "Yes No" at bounding box center [765, 452] width 892 height 42
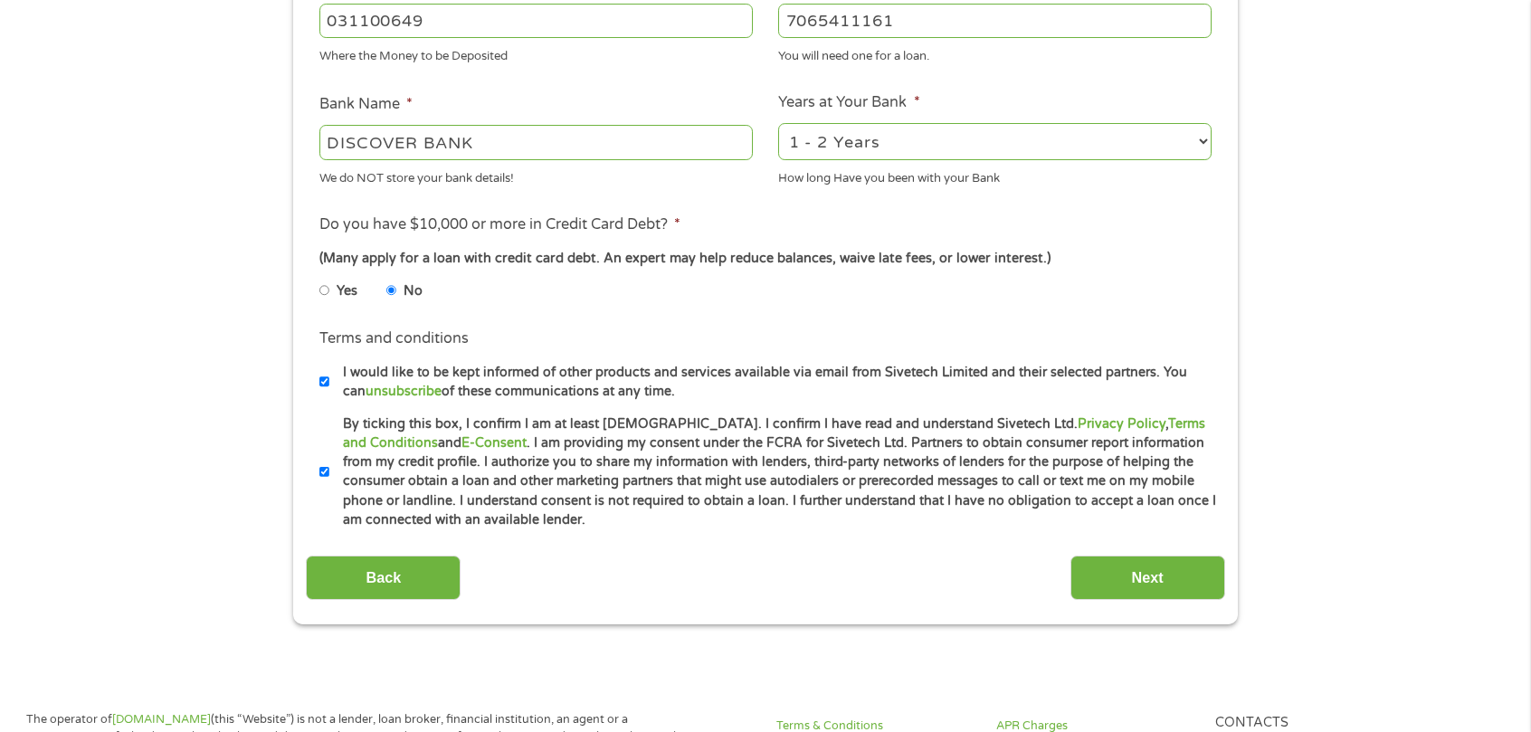
scroll to position [815, 0]
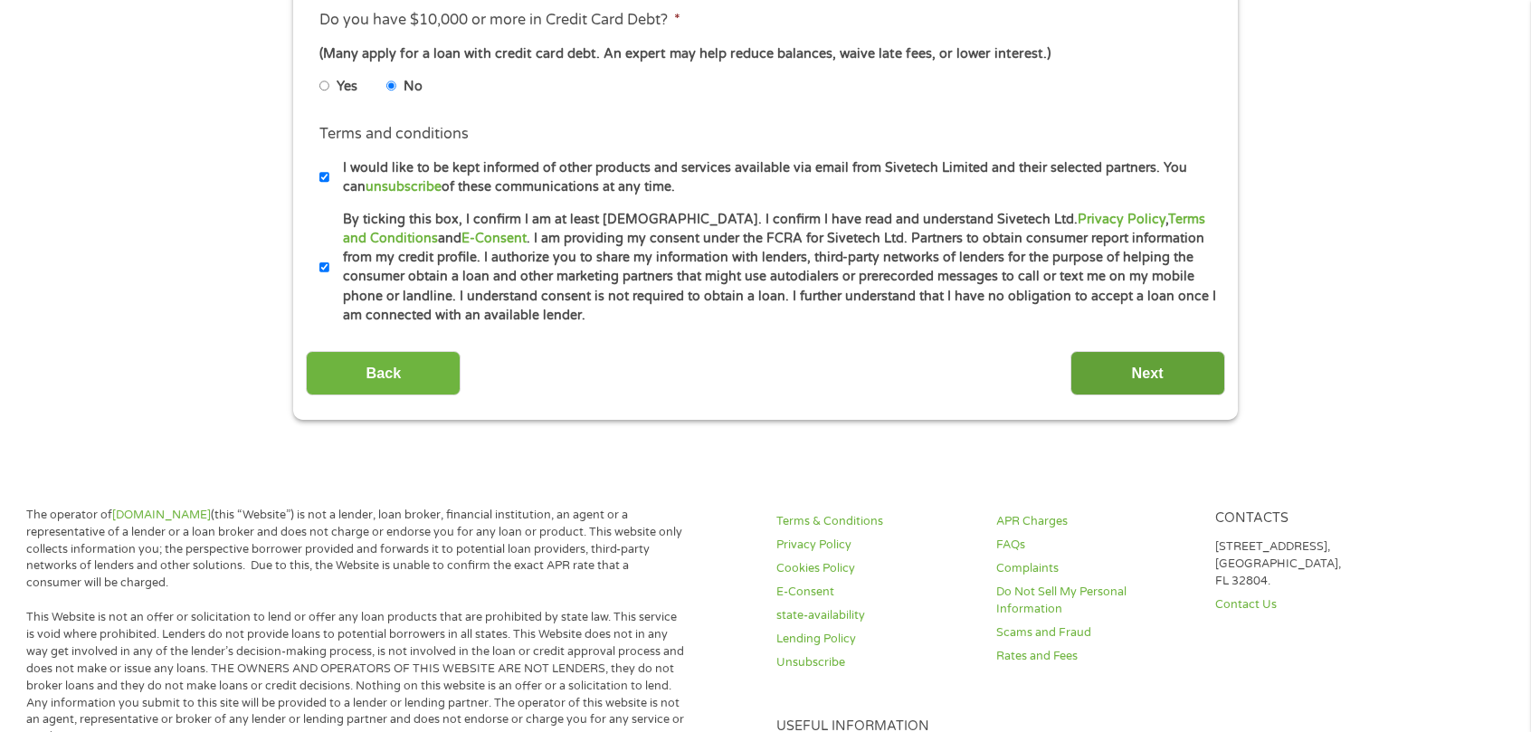
click at [1110, 387] on input "Next" at bounding box center [1148, 373] width 155 height 44
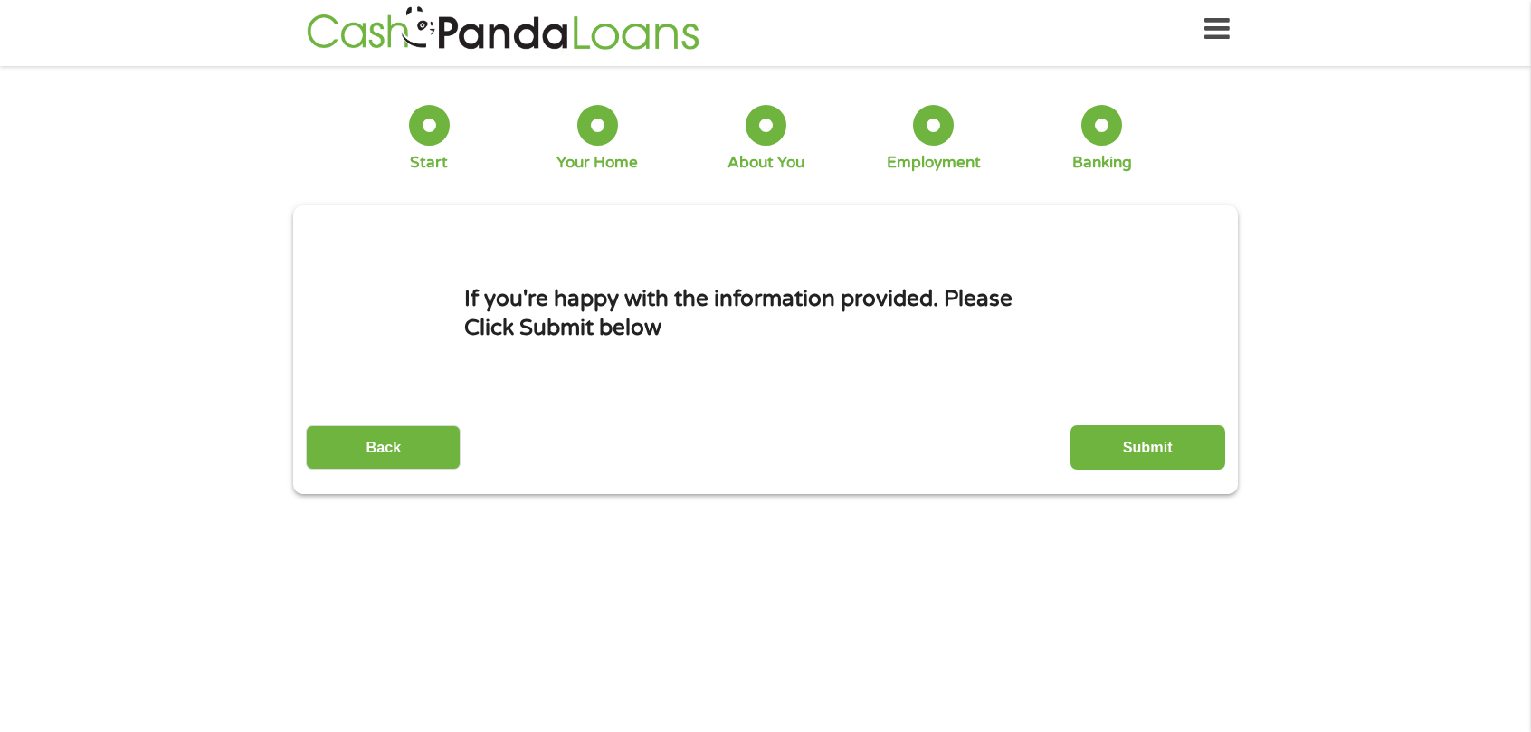
scroll to position [0, 0]
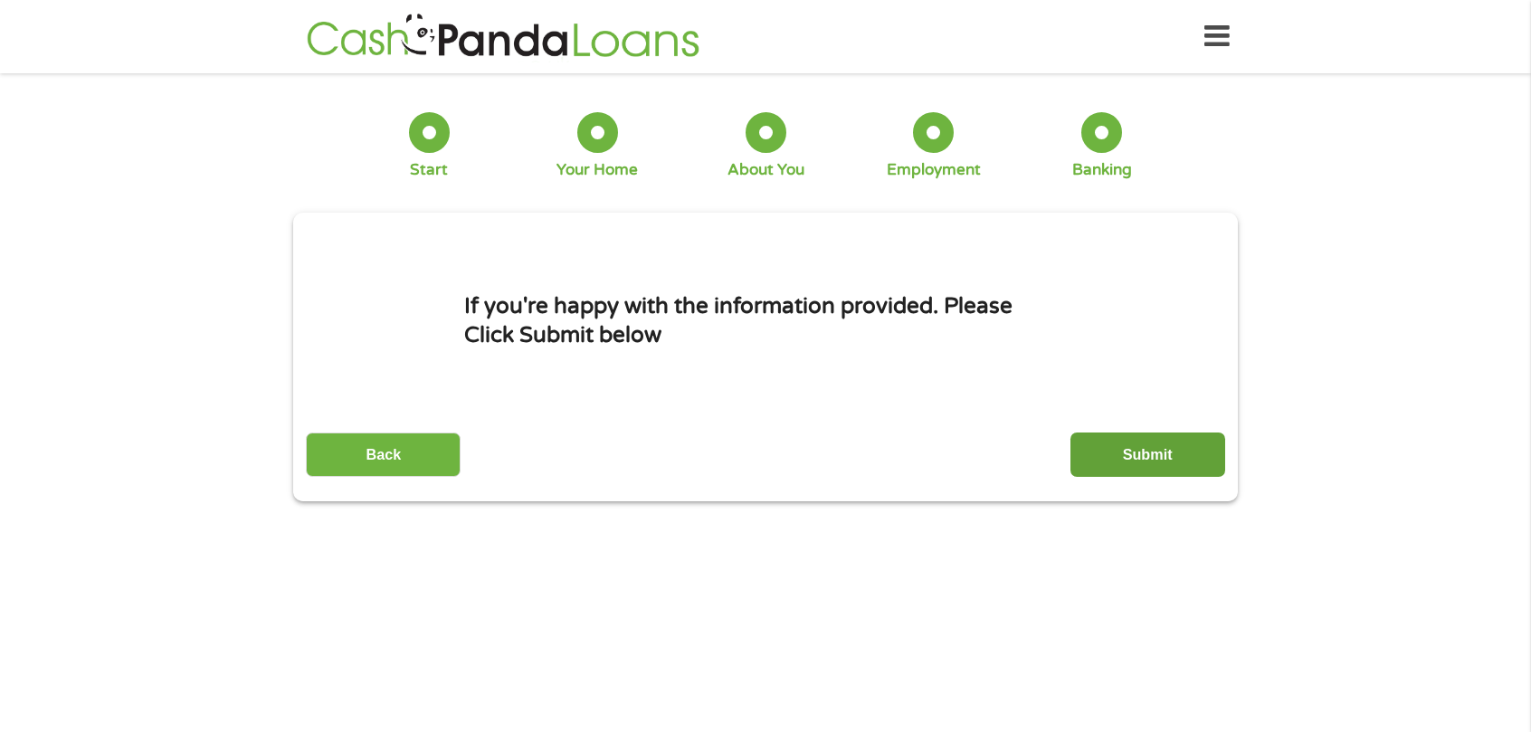
click at [1185, 465] on input "Submit" at bounding box center [1148, 455] width 155 height 44
